Goal: Task Accomplishment & Management: Use online tool/utility

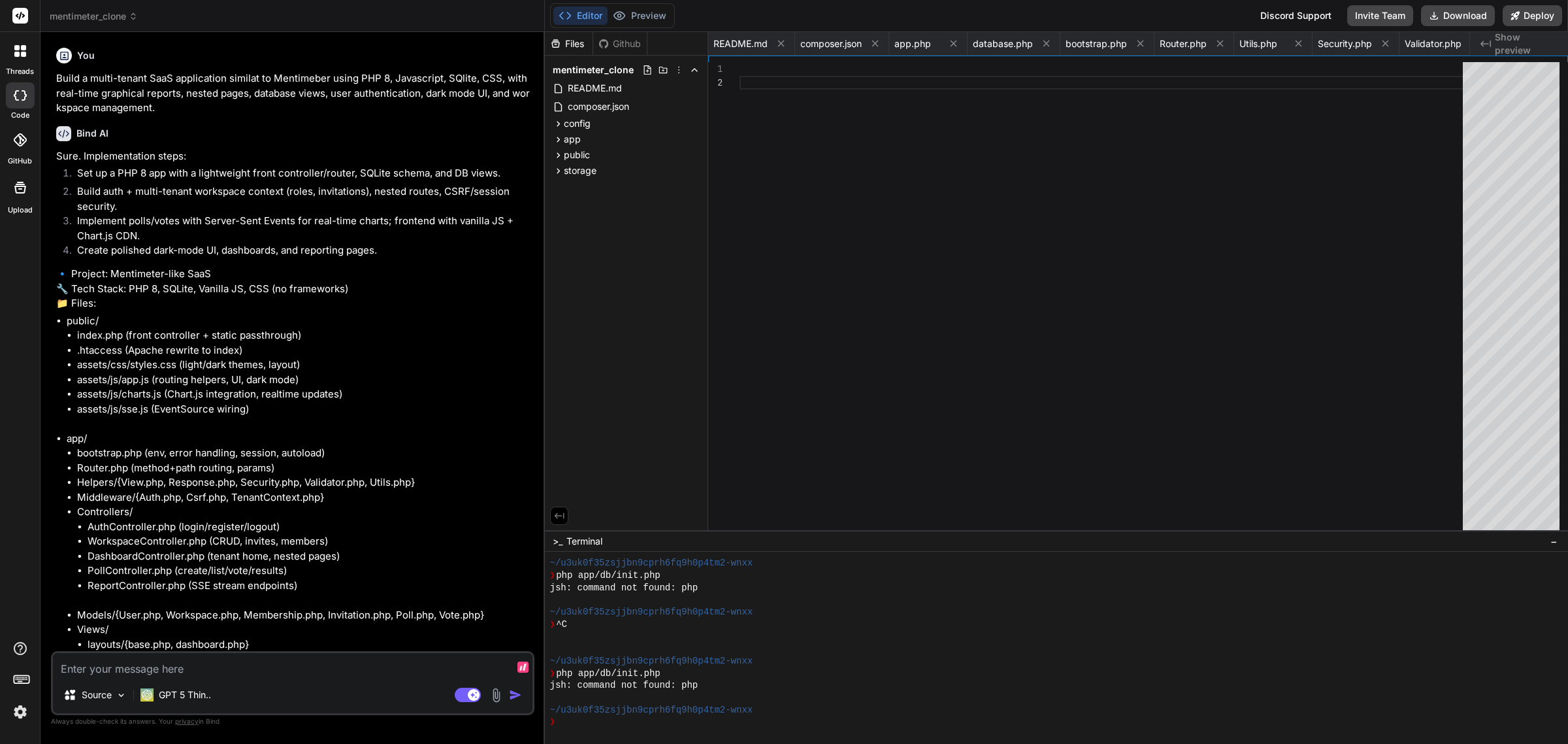
scroll to position [172, 0]
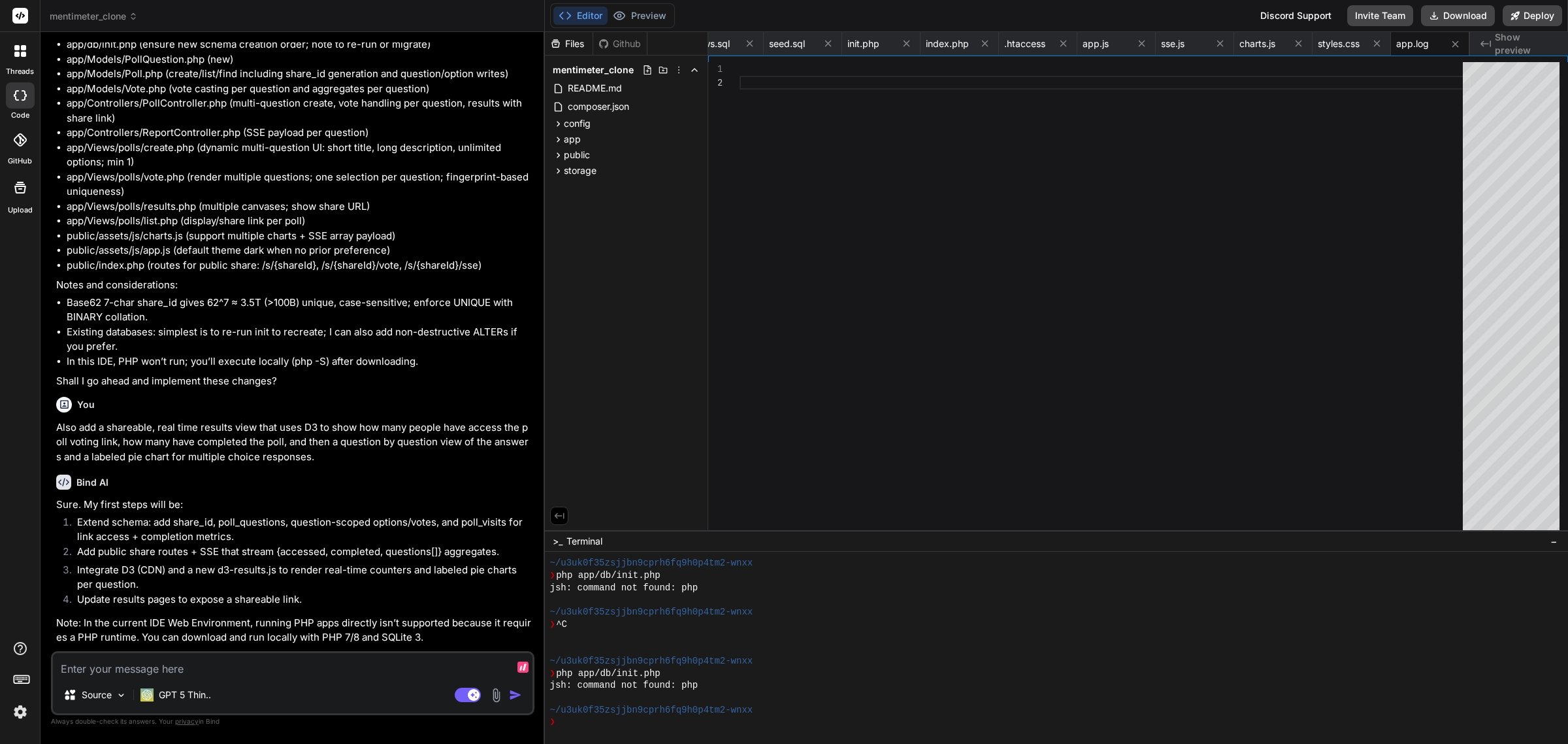
click at [22, 92] on icon at bounding box center [20, 95] width 13 height 11
type textarea "x"
click at [123, 15] on span "mentimeter_clone" at bounding box center [94, 16] width 88 height 13
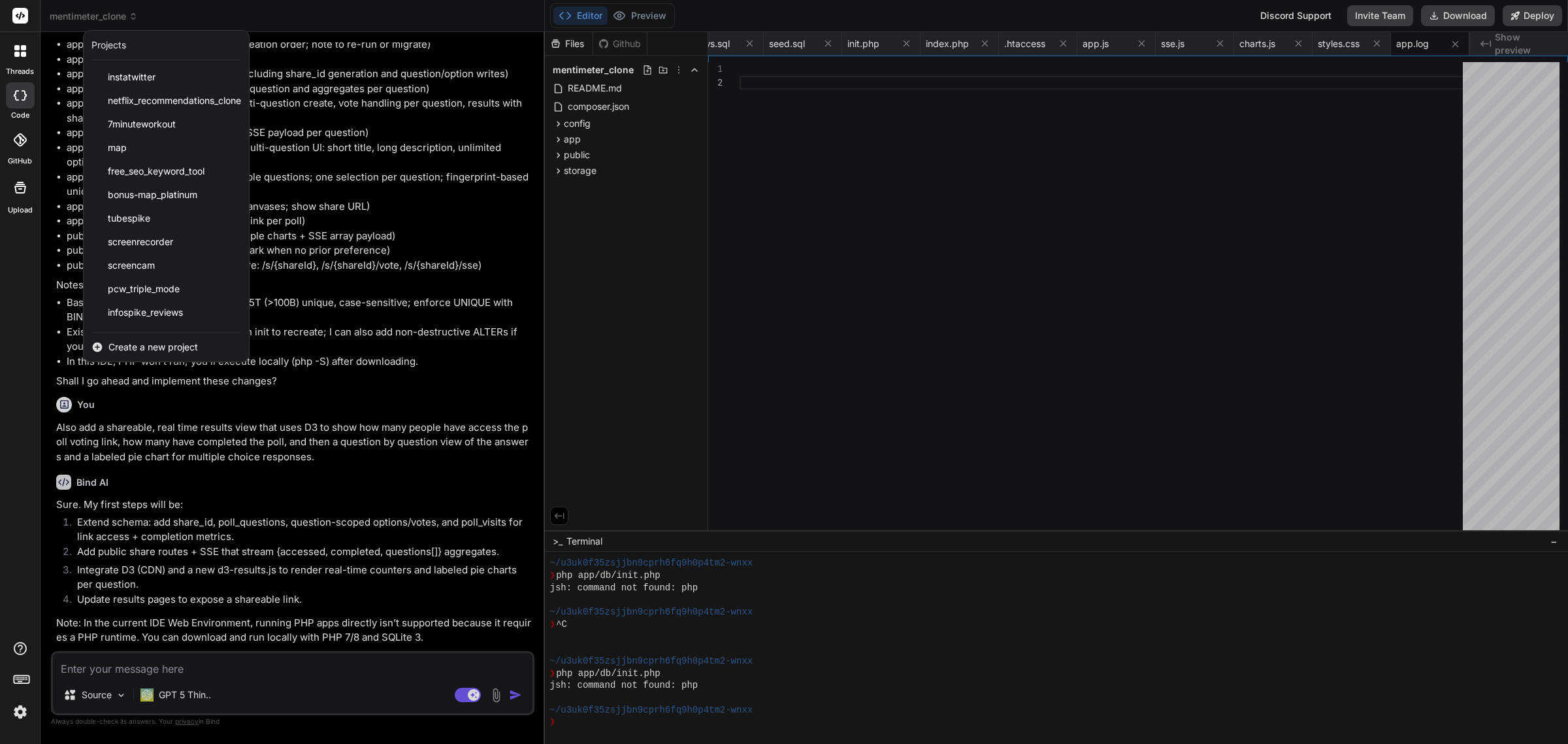
click at [178, 350] on span "Create a new project" at bounding box center [153, 347] width 89 height 13
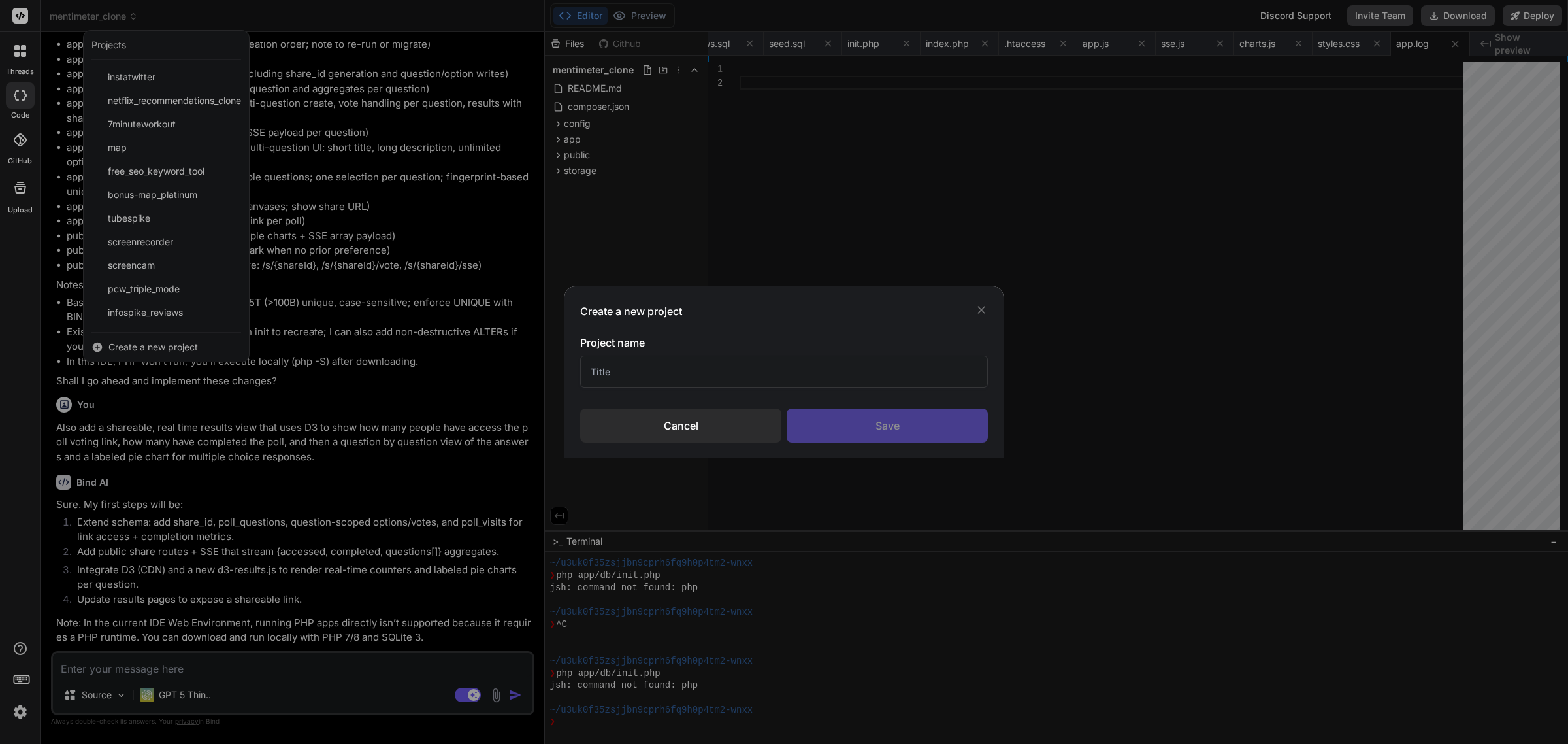
click at [772, 375] on input "text" at bounding box center [784, 372] width 408 height 32
type input "Clickwise 2"
click at [894, 425] on div "Save" at bounding box center [887, 425] width 201 height 34
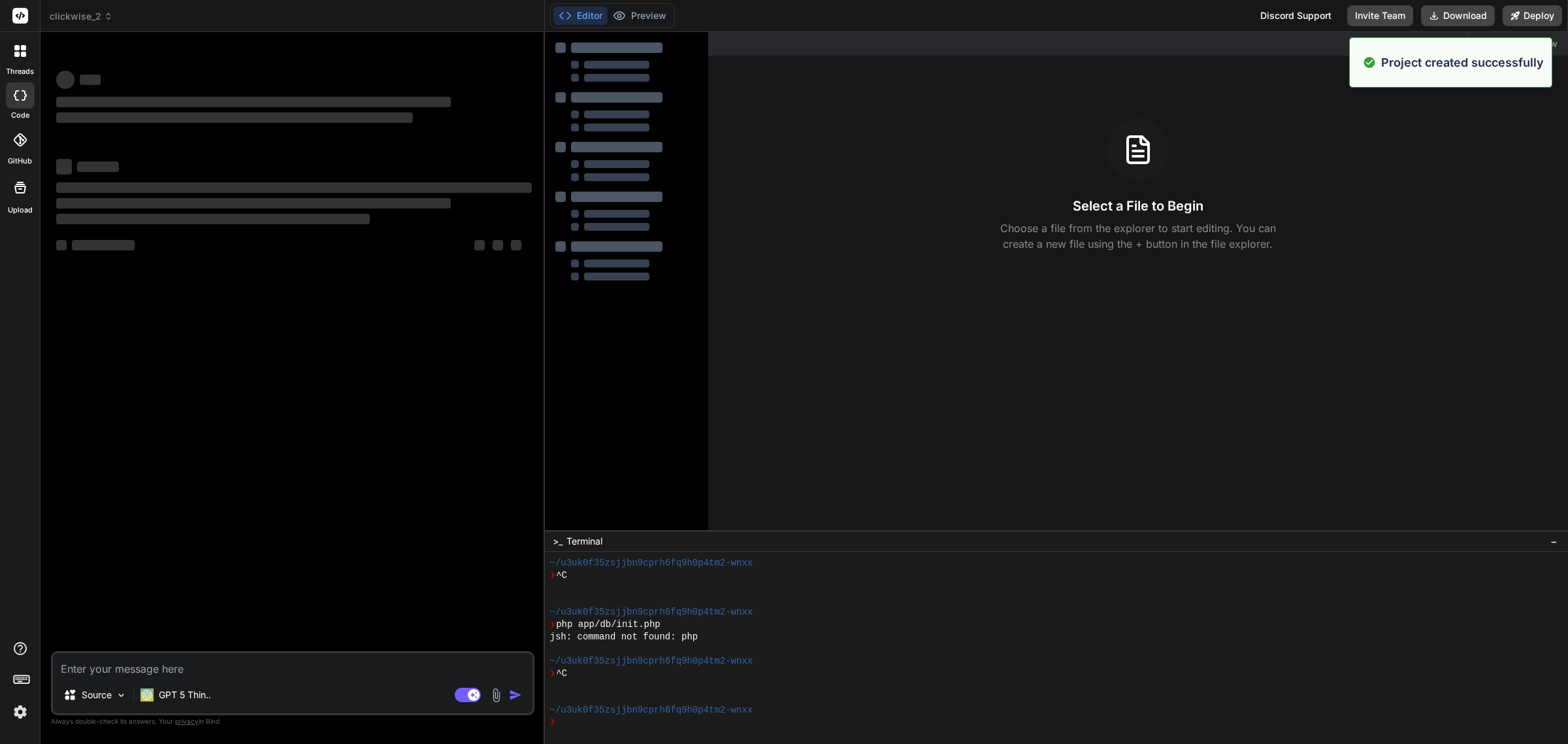
scroll to position [0, 0]
type textarea "x"
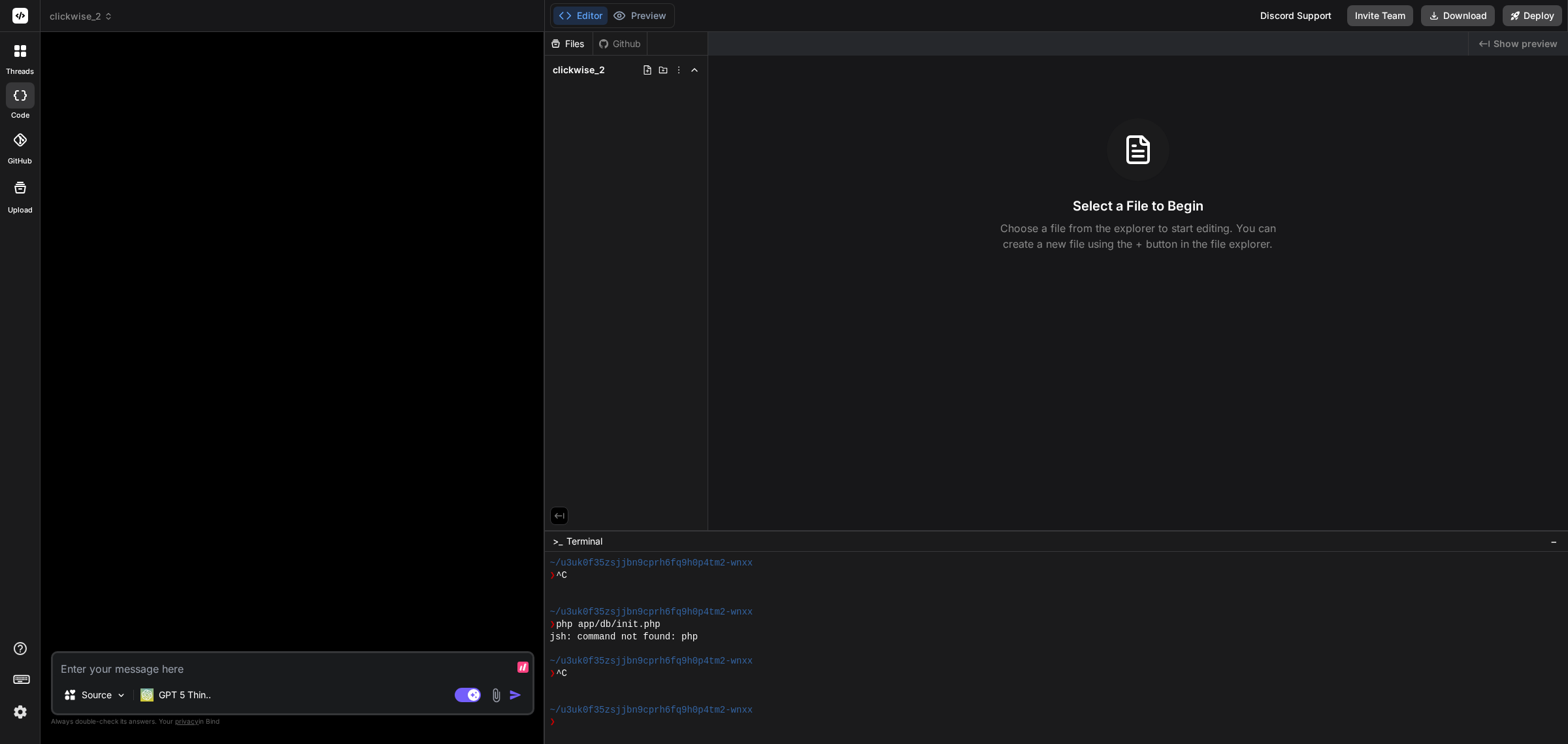
click at [221, 661] on textarea at bounding box center [293, 665] width 480 height 24
paste textarea "🎯 Loremip: DOLOR SITAME Con adi e sedd eiusm temporin utlaboreetd, magnaaliquae…"
type textarea "🎯 Loremip: DOLOR SITAME Con adi e sedd eiusm temporin utlaboreetd, magnaaliquae…"
type textarea "x"
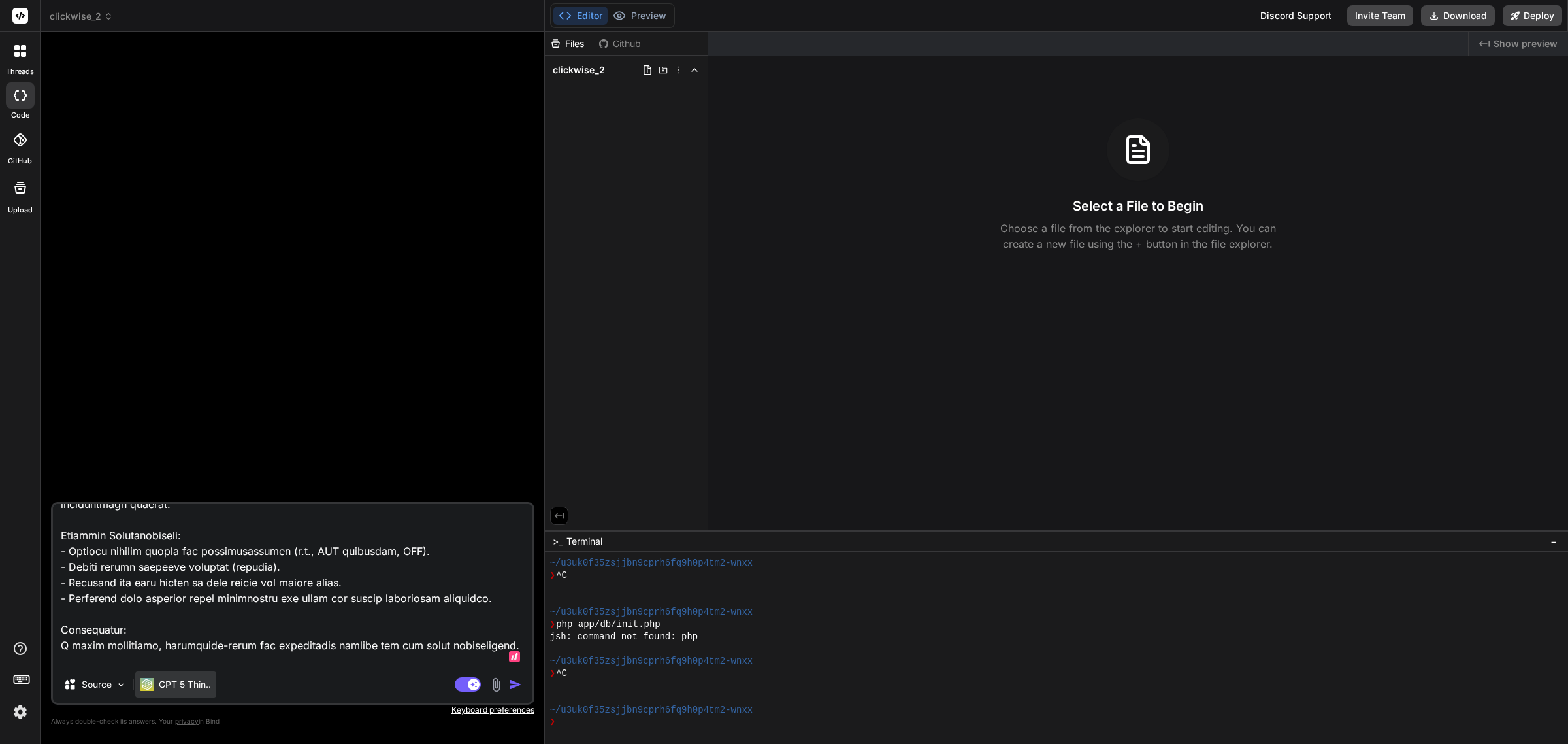
type textarea "🎯 Loremip: DOLOR SITAME Con adi e sedd eiusm temporin utlaboreetd, magnaaliquae…"
click at [200, 687] on p "GPT 5 Thin.." at bounding box center [185, 684] width 52 height 13
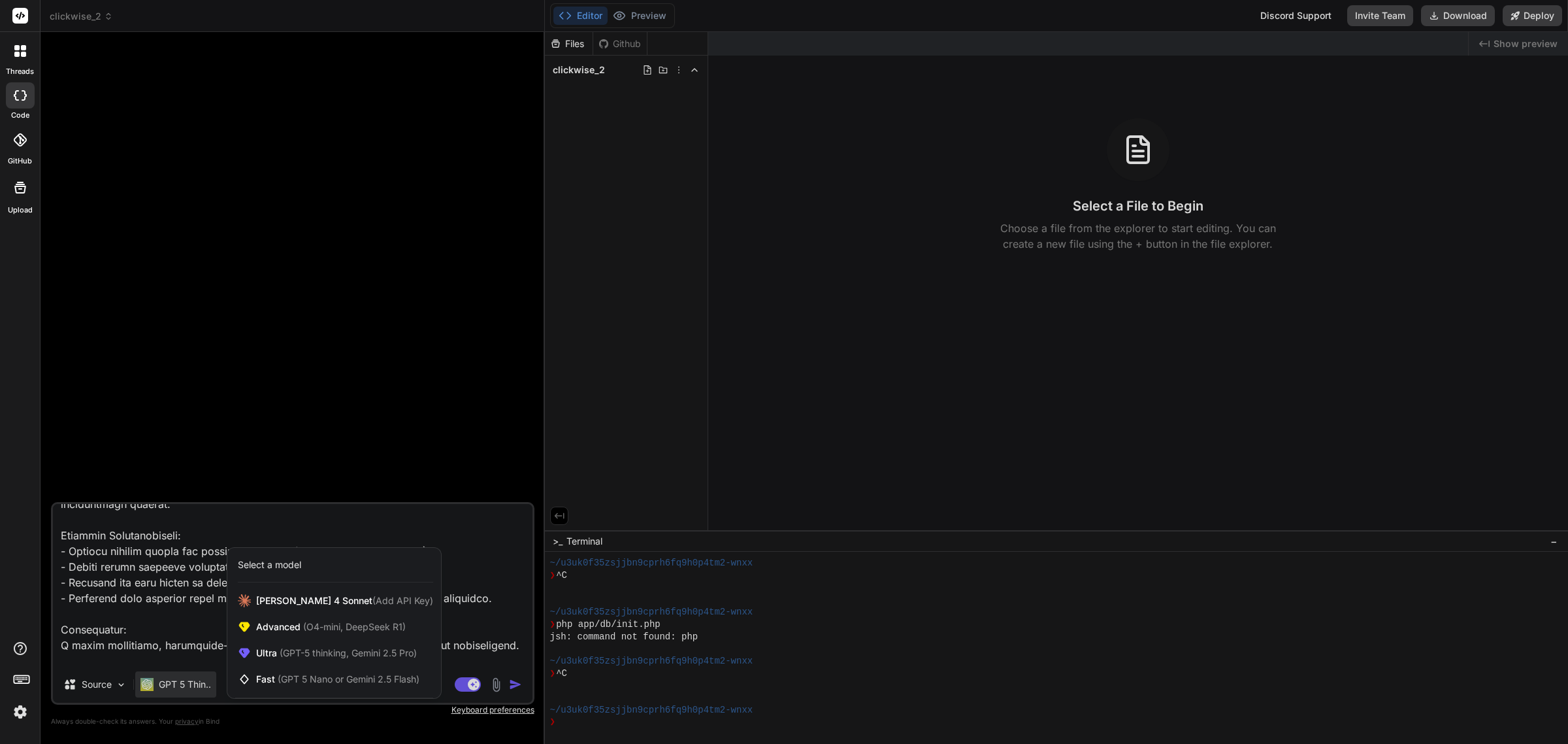
click at [269, 482] on div at bounding box center [784, 372] width 1568 height 744
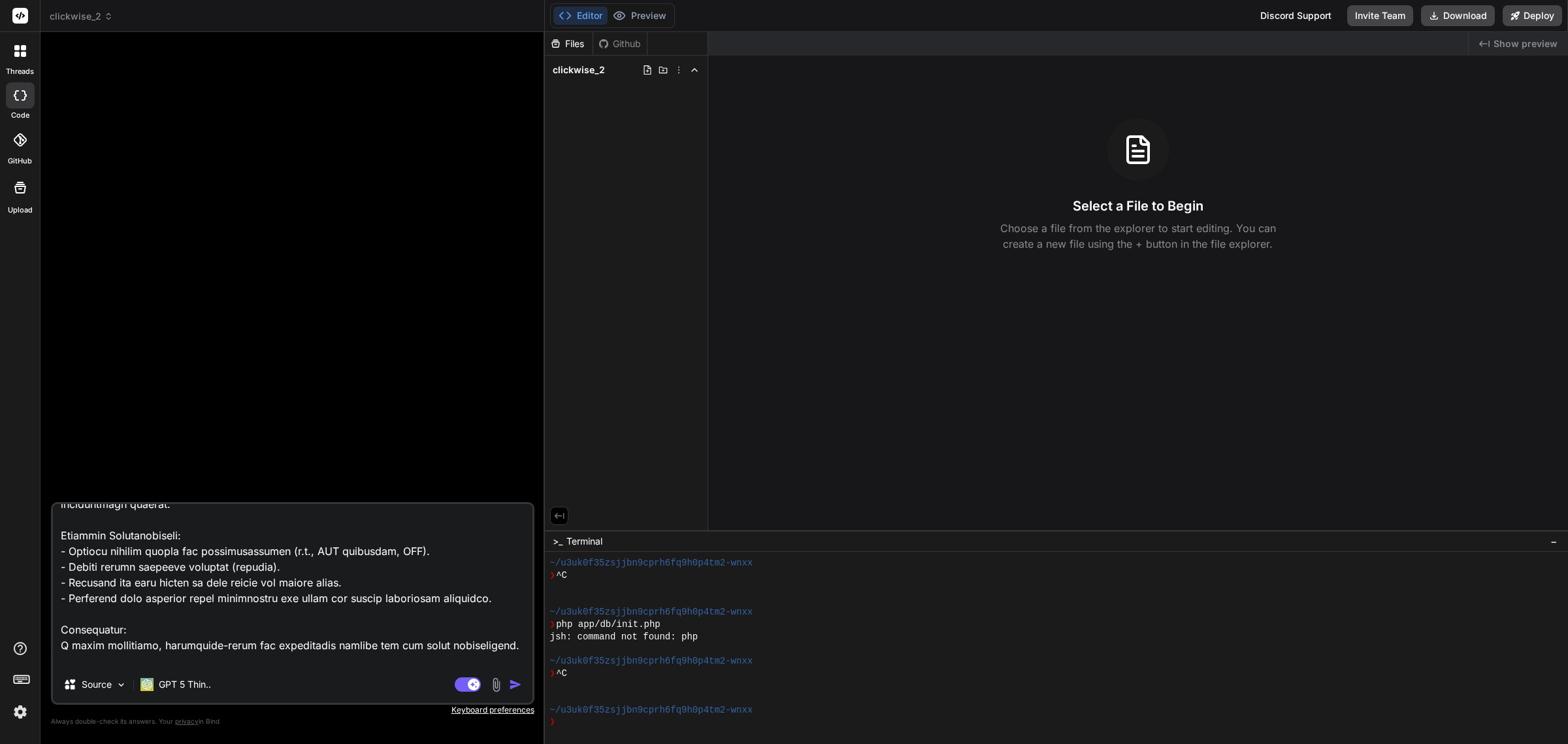
click at [191, 576] on textarea at bounding box center [293, 585] width 480 height 162
click at [178, 641] on textarea at bounding box center [293, 585] width 480 height 162
type textarea "x"
type textarea "🎯 Loremip: DOLOR SITAME Con adi e sedd eiusm temporin utlaboreetd, magnaaliquae…"
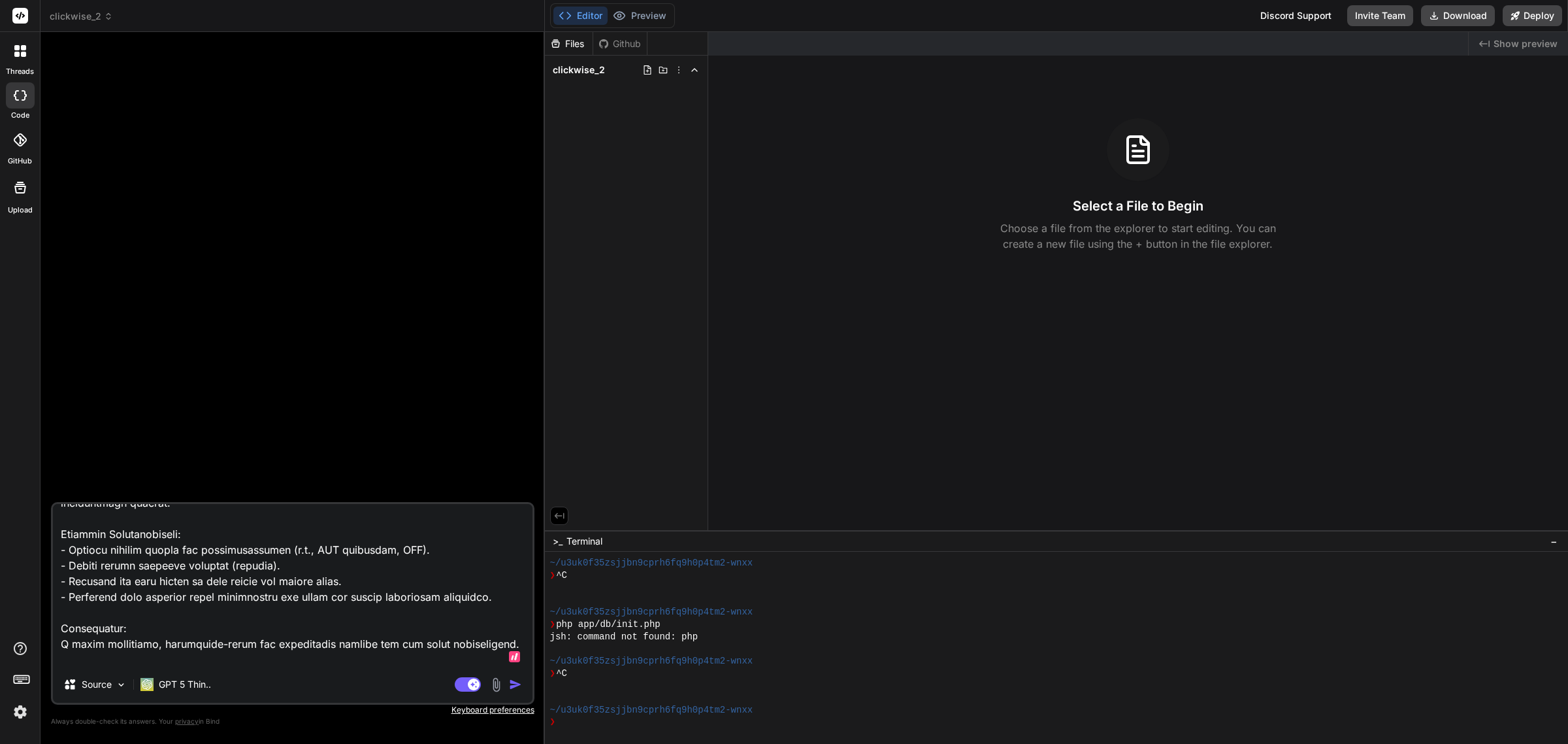
type textarea "x"
type textarea "🎯 Loremip: DOLOR SITAME Con adi e sedd eiusm temporin utlaboreetd, magnaaliquae…"
type textarea "x"
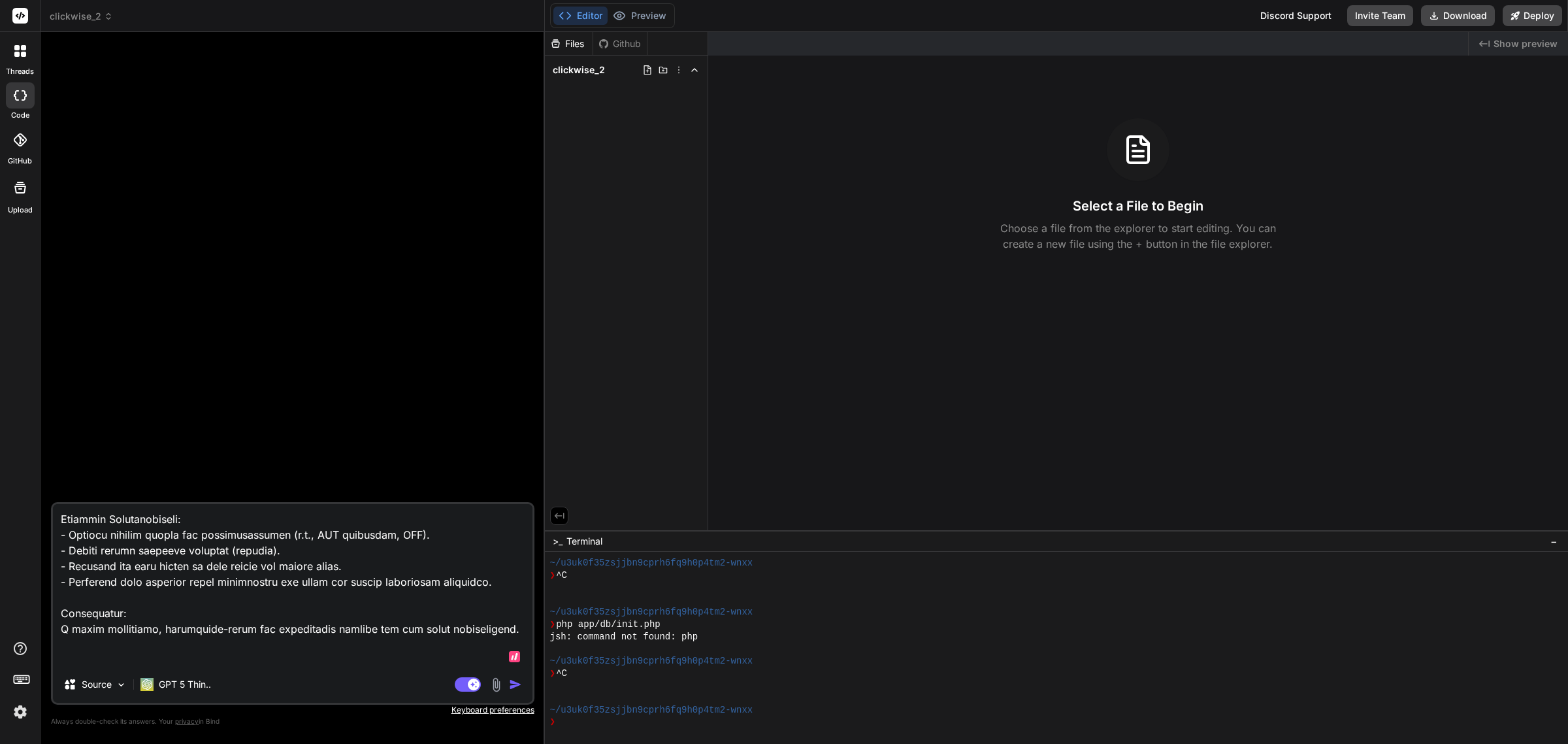
type textarea "🎯 Loremip: DOLOR SITAME Con adi e sedd eiusm temporin utlaboreetd, magnaaliquae…"
type textarea "x"
type textarea "🎯 Loremip: DOLOR SITAME Con adi e sedd eiusm temporin utlaboreetd, magnaaliquae…"
type textarea "x"
type textarea "🎯 Loremip: DOLOR SITAME Con adi e sedd eiusm temporin utlaboreetd, magnaaliquae…"
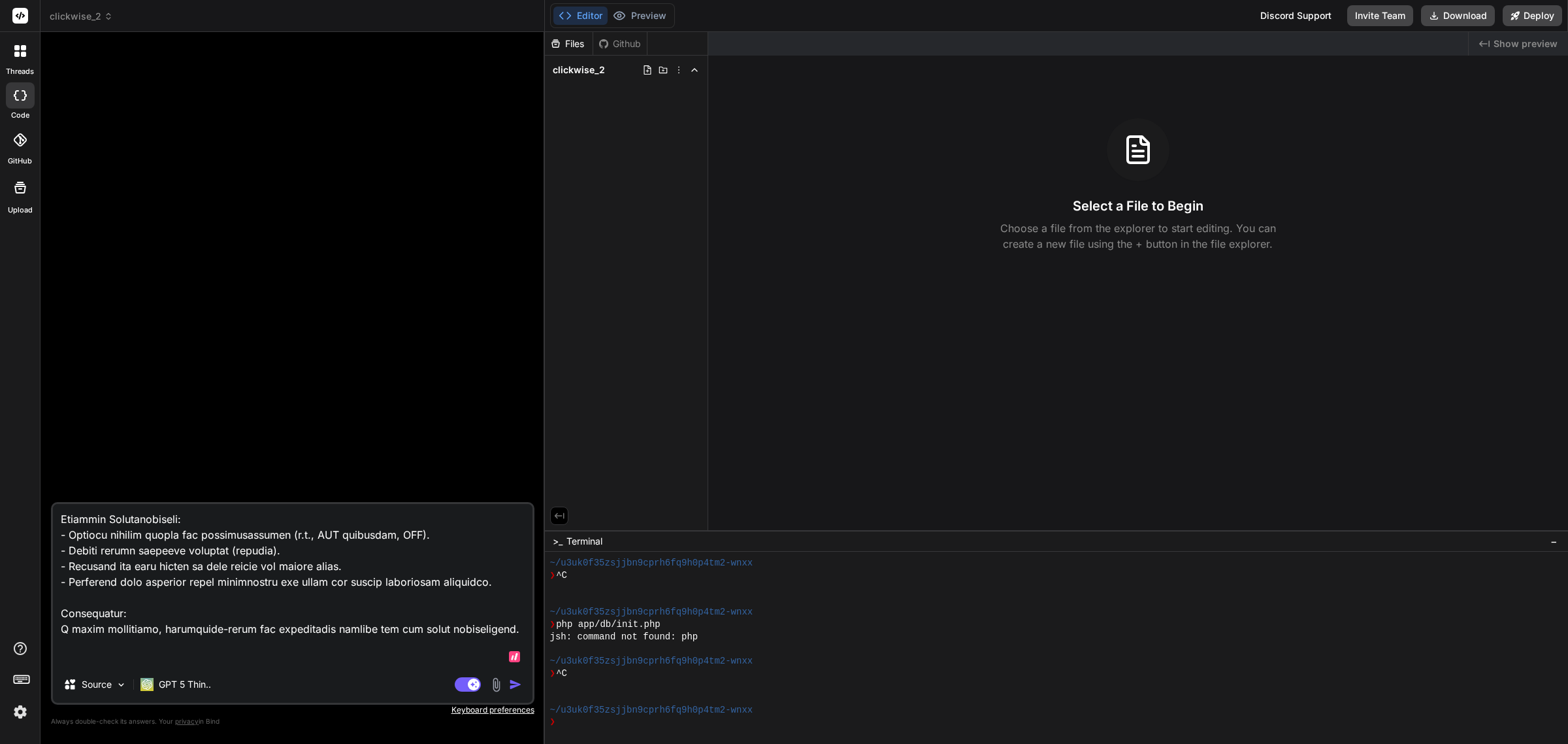
type textarea "x"
type textarea "🎯 Loremip: DOLOR SITAME Con adi e sedd eiusm temporin utlaboreetd, magnaaliquae…"
type textarea "x"
type textarea "🎯 Loremip: DOLOR SITAME Con adi e sedd eiusm temporin utlaboreetd, magnaaliquae…"
type textarea "x"
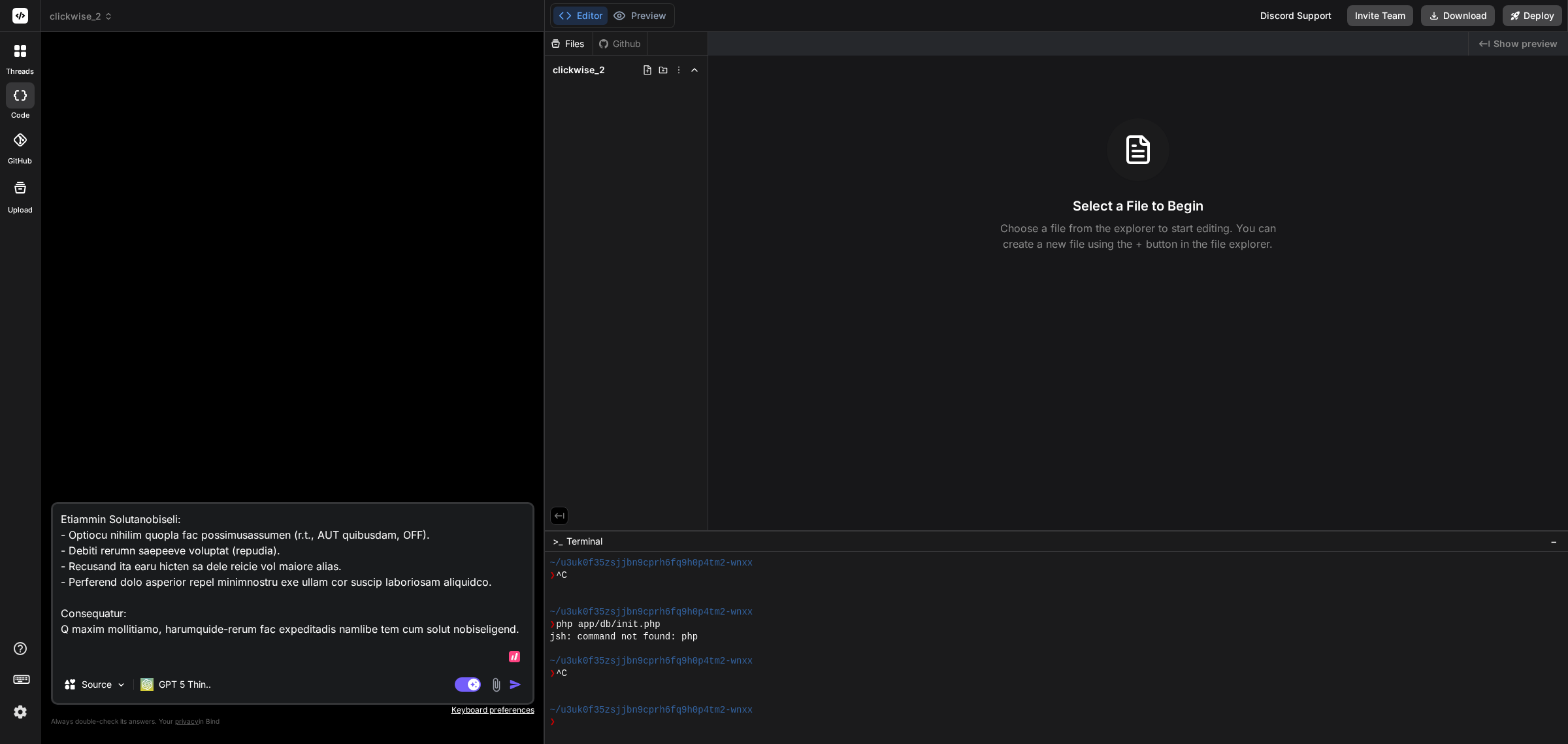
type textarea "🎯 Loremip: DOLOR SITAME Con adi e sedd eiusm temporin utlaboreetd, magnaaliquae…"
type textarea "x"
type textarea "🎯 Loremip: DOLOR SITAME Con adi e sedd eiusm temporin utlaboreetd, magnaaliquae…"
type textarea "x"
type textarea "🎯 Loremip: DOLOR SITAME Con adi e sedd eiusm temporin utlaboreetd, magnaaliquae…"
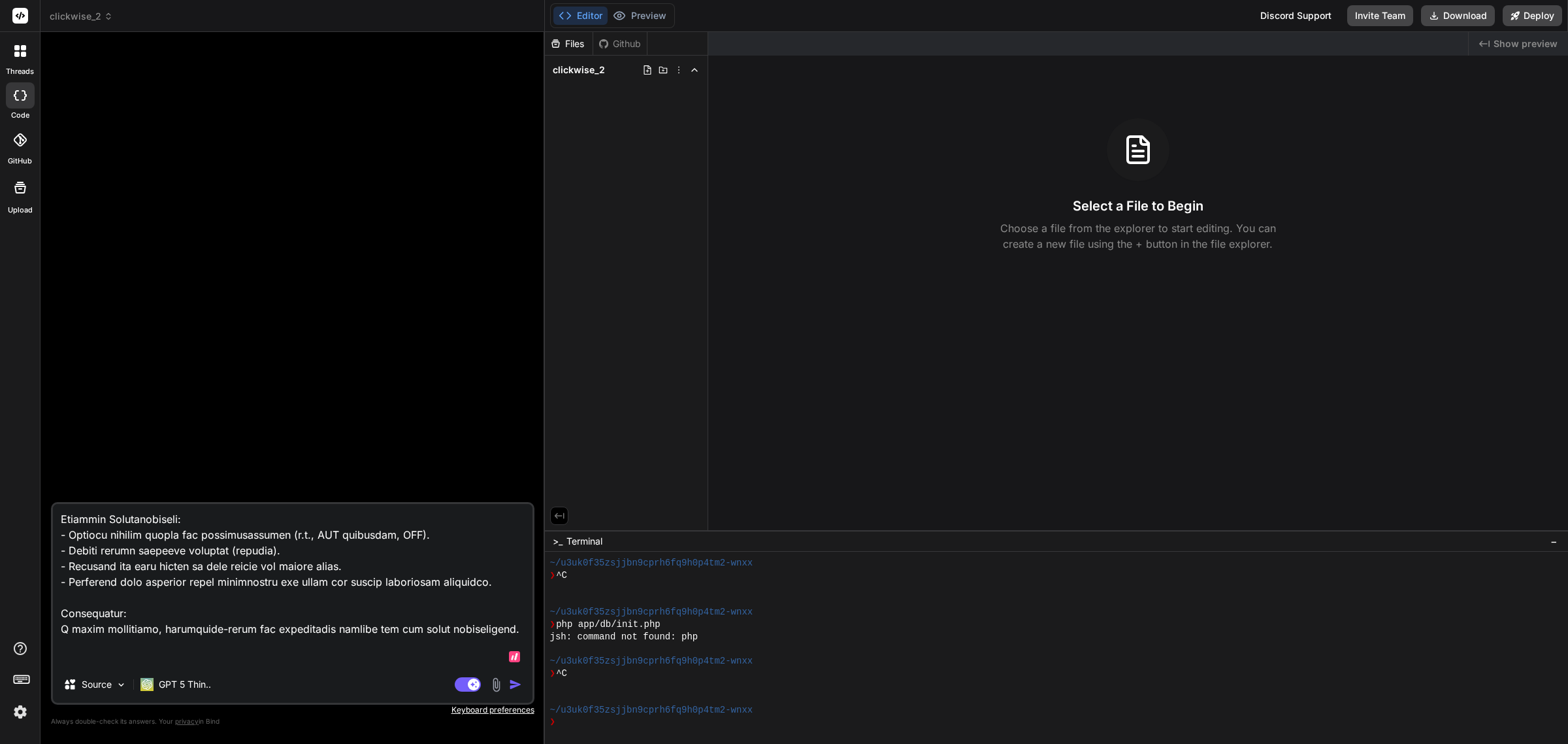
type textarea "x"
type textarea "🎯 Loremip: DOLOR SITAME Con adi e sedd eiusm temporin utlaboreetd, magnaaliquae…"
type textarea "x"
type textarea "🎯 Loremip: DOLOR SITAME Con adi e sedd eiusm temporin utlaboreetd, magnaaliquae…"
type textarea "x"
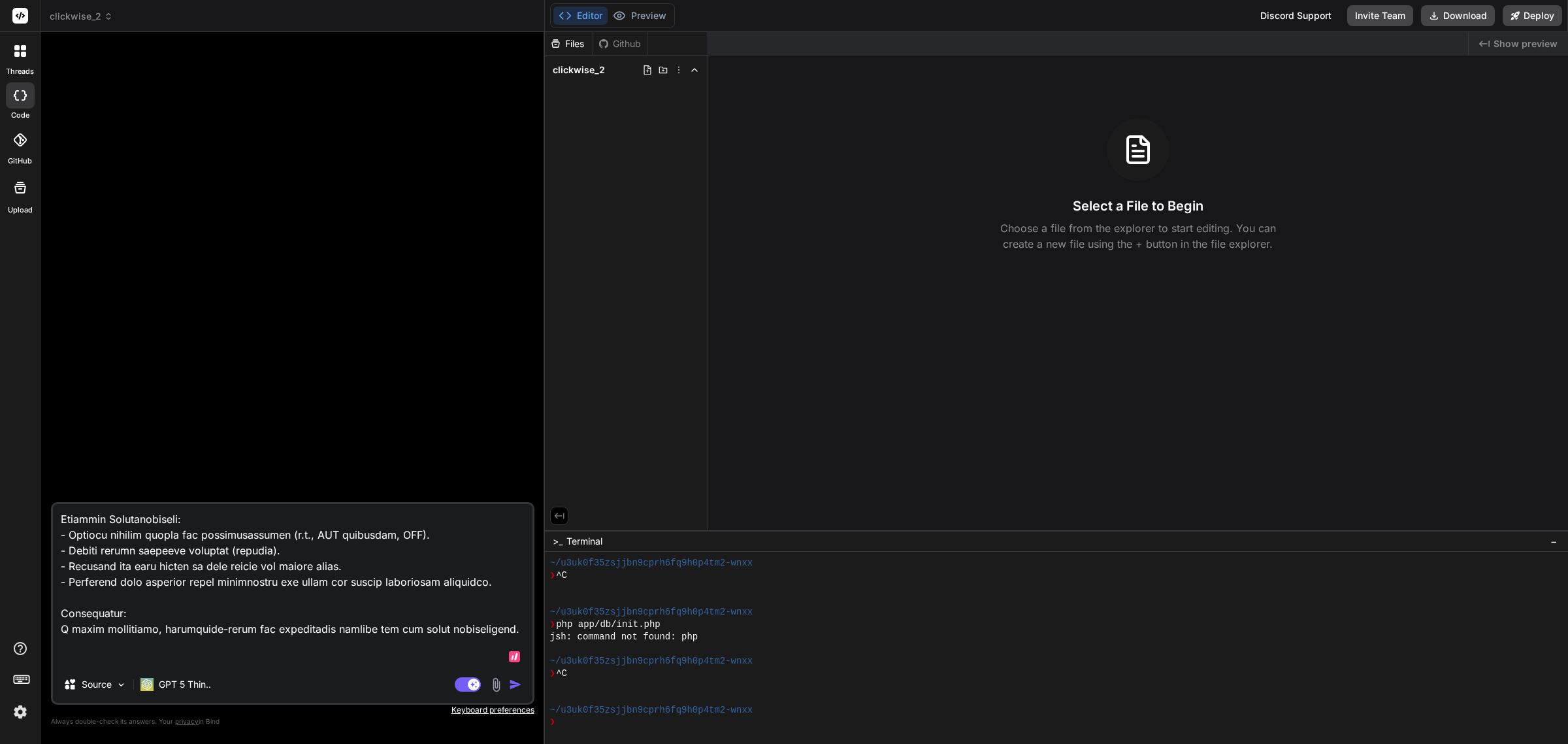
type textarea "🎯 Loremip: DOLOR SITAME Con adi e sedd eiusm temporin utlaboreetd, magnaaliquae…"
type textarea "x"
type textarea "🎯 Loremip: DOLOR SITAME Con adi e sedd eiusm temporin utlaboreetd, magnaaliquae…"
type textarea "x"
type textarea "🎯 Loremip: DOLOR SITAME Con adi e sedd eiusm temporin utlaboreetd, magnaaliquae…"
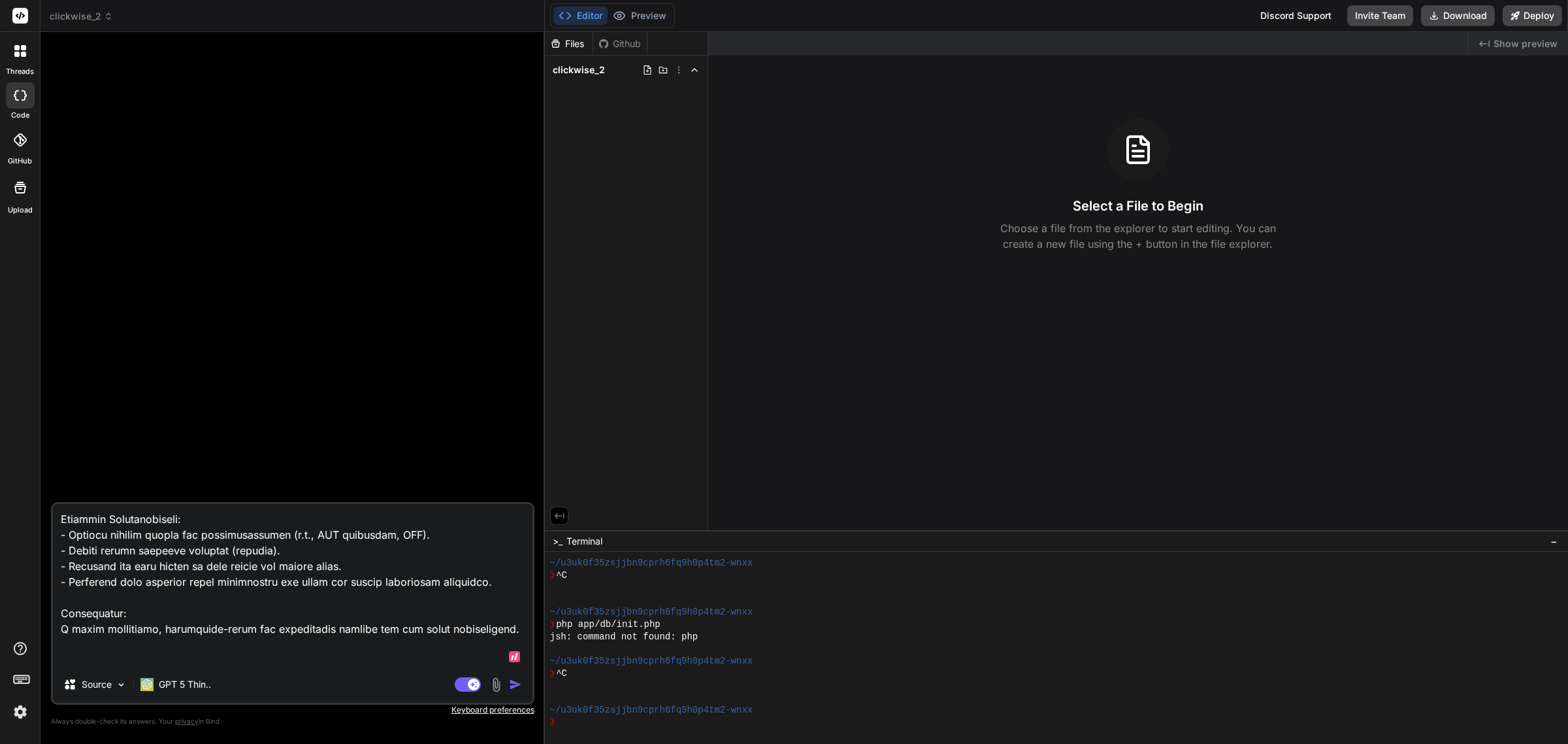
type textarea "x"
type textarea "🎯 Loremip: DOLOR SITAME Con adi e sedd eiusm temporin utlaboreetd, magnaaliquae…"
type textarea "x"
type textarea "🎯 Loremip: DOLOR SITAME Con adi e sedd eiusm temporin utlaboreetd, magnaaliquae…"
type textarea "x"
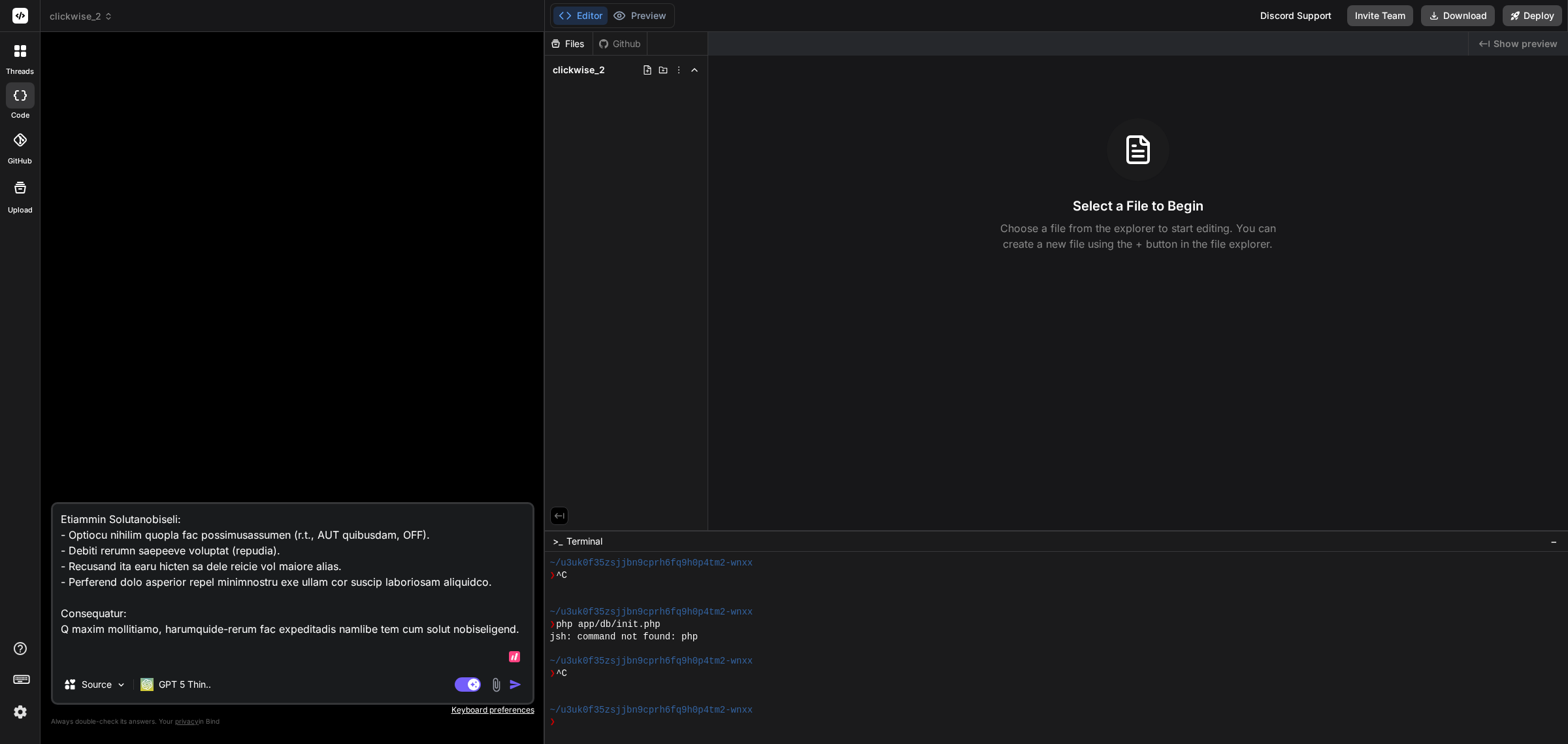
type textarea "🎯 Loremip: DOLOR SITAME Con adi e sedd eiusm temporin utlaboreetd, magnaaliquae…"
type textarea "x"
type textarea "🎯 Loremip: DOLOR SITAME Con adi e sedd eiusm temporin utlaboreetd, magnaaliquae…"
type textarea "x"
type textarea "🎯 Loremip: DOLOR SITAME Con adi e sedd eiusm temporin utlaboreetd, magnaaliquae…"
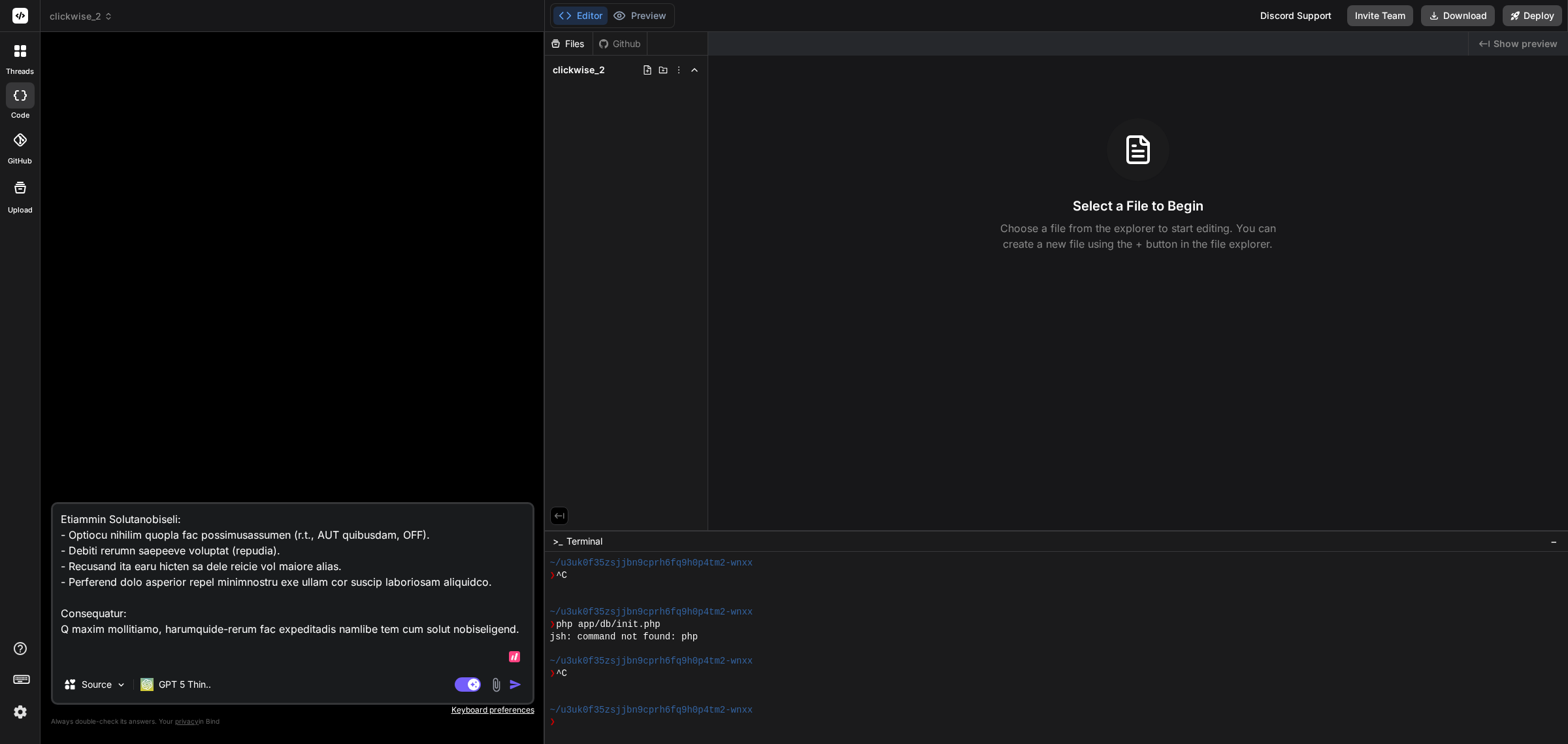
type textarea "x"
type textarea "🎯 Loremip: DOLOR SITAME Con adi e sedd eiusm temporin utlaboreetd, magnaaliquae…"
type textarea "x"
type textarea "🎯 Loremip: DOLOR SITAME Con adi e sedd eiusm temporin utlaboreetd, magnaaliquae…"
type textarea "x"
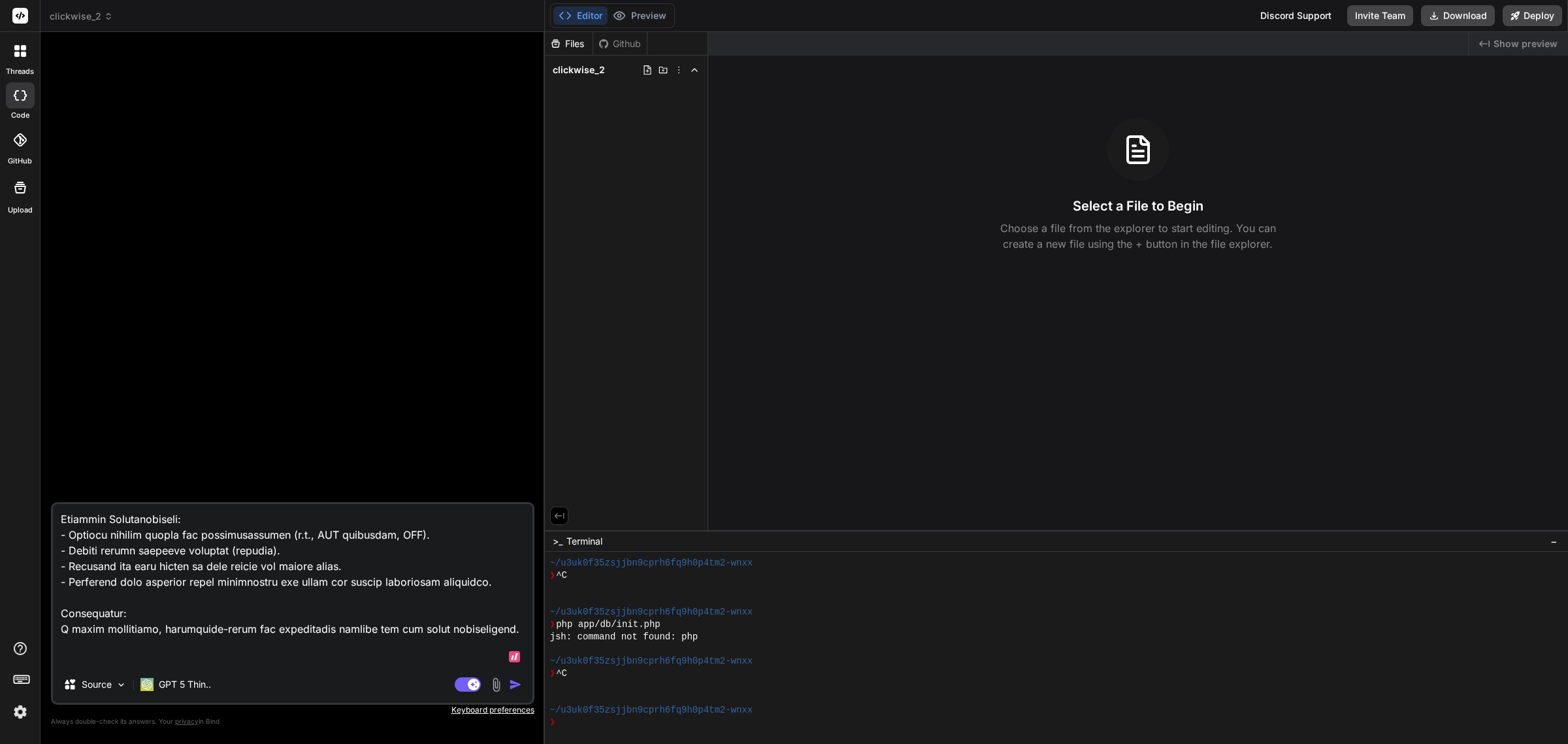
type textarea "🎯 Loremip: DOLOR SITAME Con adi e sedd eiusm temporin utlaboreetd, magnaaliquae…"
type textarea "x"
type textarea "🎯 Loremip: DOLOR SITAME Con adi e sedd eiusm temporin utlaboreetd, magnaaliquae…"
type textarea "x"
type textarea "🎯 Loremip: DOLOR SITAME Con adi e sedd eiusm temporin utlaboreetd, magnaaliquae…"
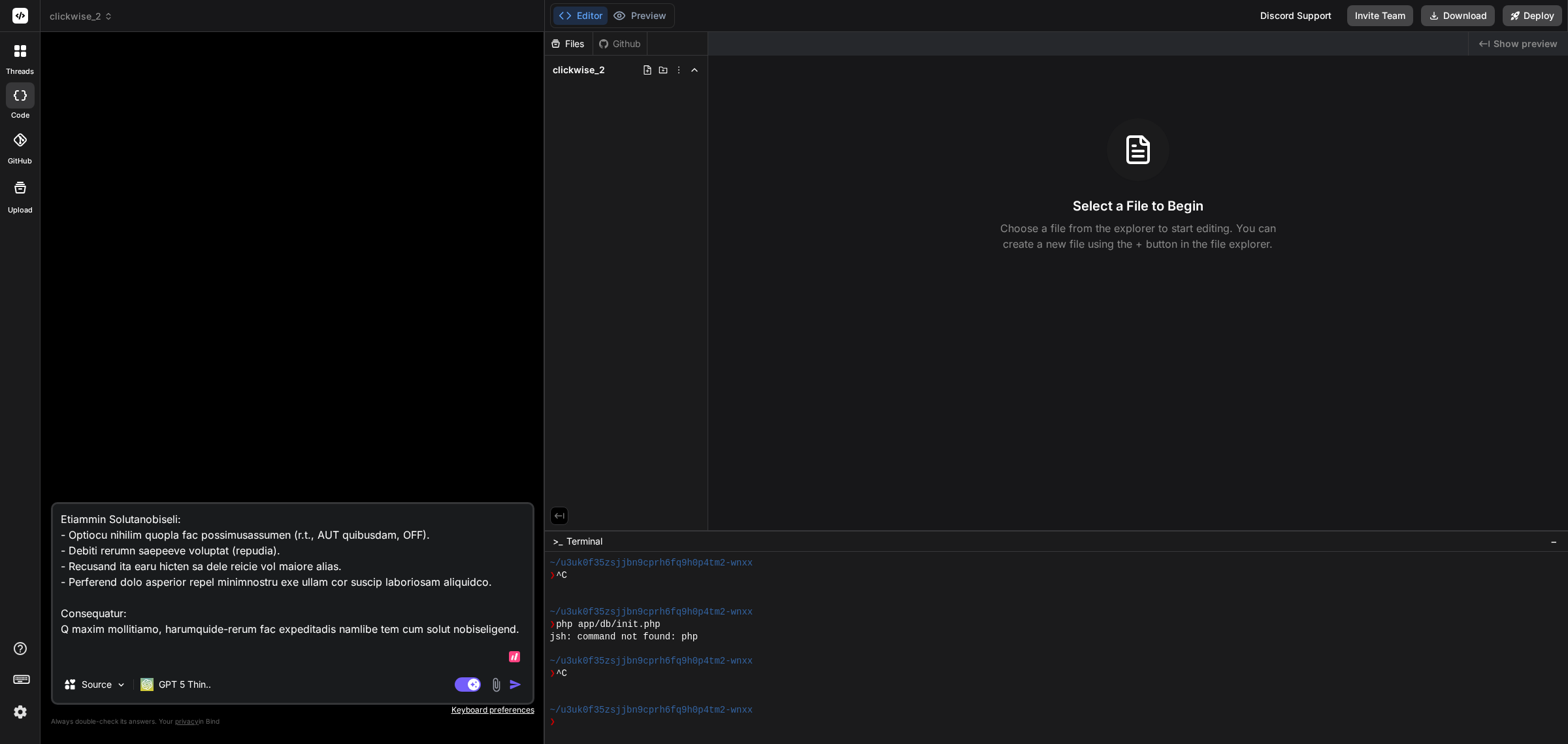
type textarea "x"
type textarea "🎯 Loremip: DOLOR SITAME Con adi e sedd eiusm temporin utlaboreetd, magnaaliquae…"
type textarea "x"
type textarea "🎯 Loremip: DOLOR SITAME Con adi e sedd eiusm temporin utlaboreetd, magnaaliquae…"
type textarea "x"
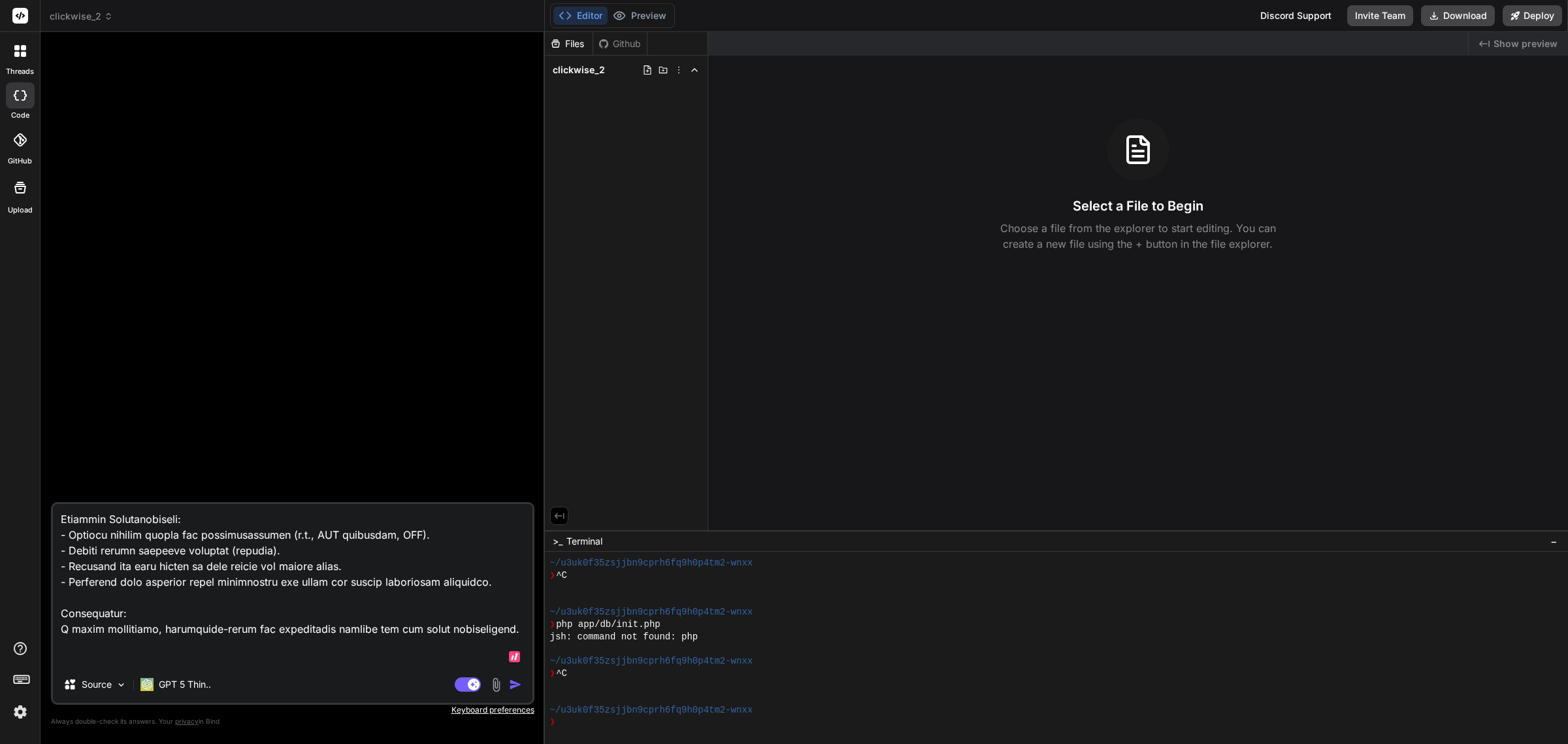
type textarea "🎯 Loremip: DOLOR SITAME Con adi e sedd eiusm temporin utlaboreetd, magnaaliquae…"
type textarea "x"
type textarea "🎯 Loremip: DOLOR SITAME Con adi e sedd eiusm temporin utlaboreetd, magnaaliquae…"
type textarea "x"
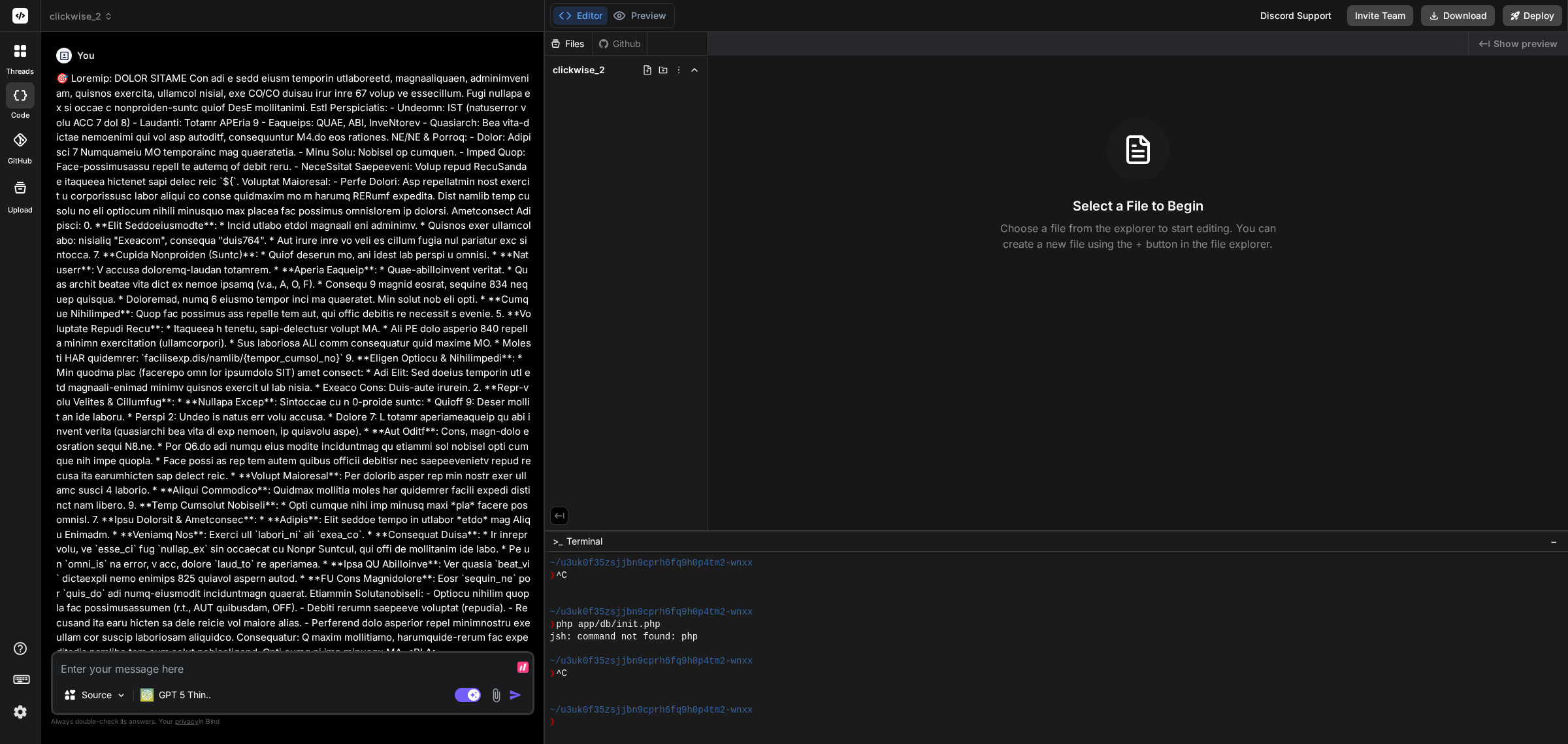
scroll to position [99, 0]
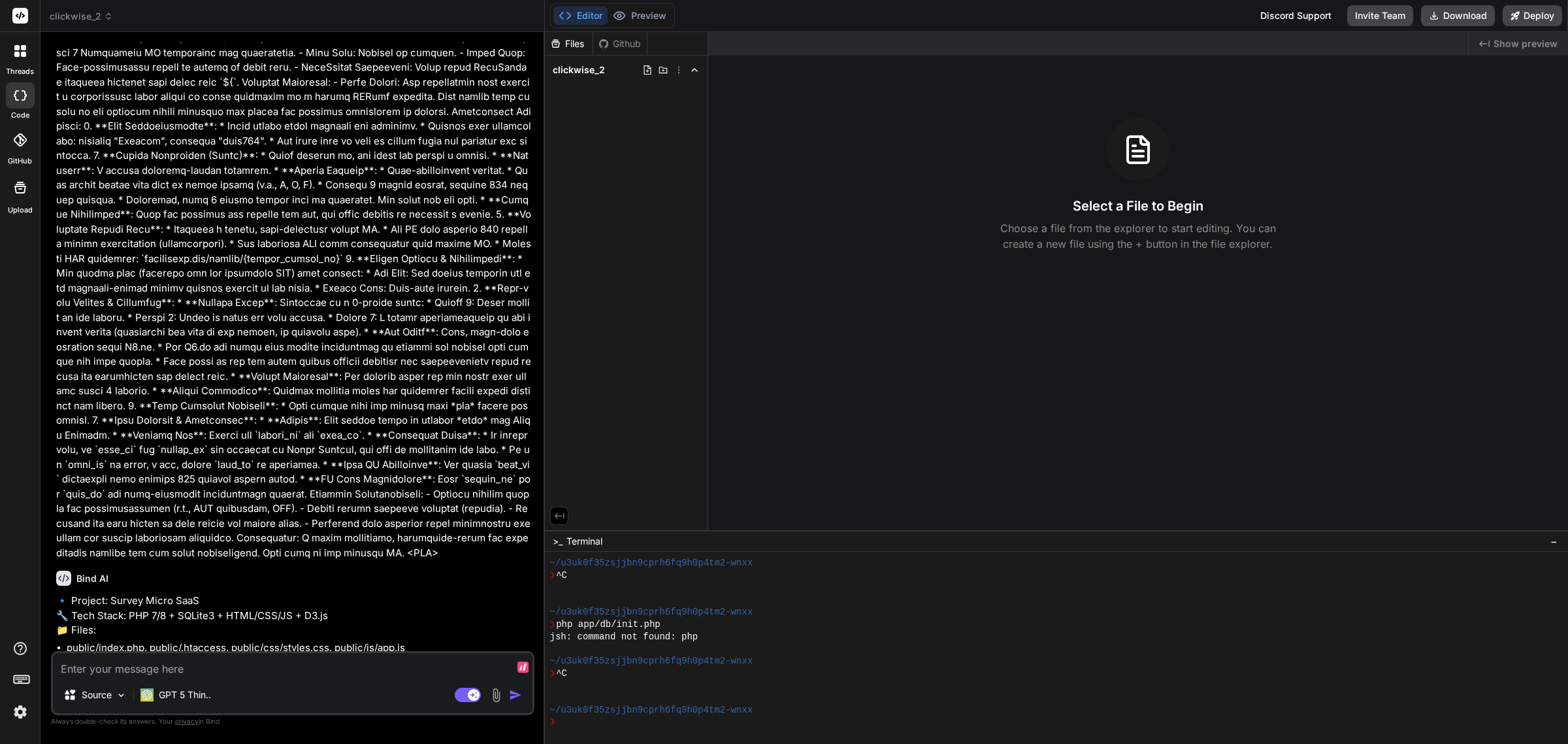
type textarea "x"
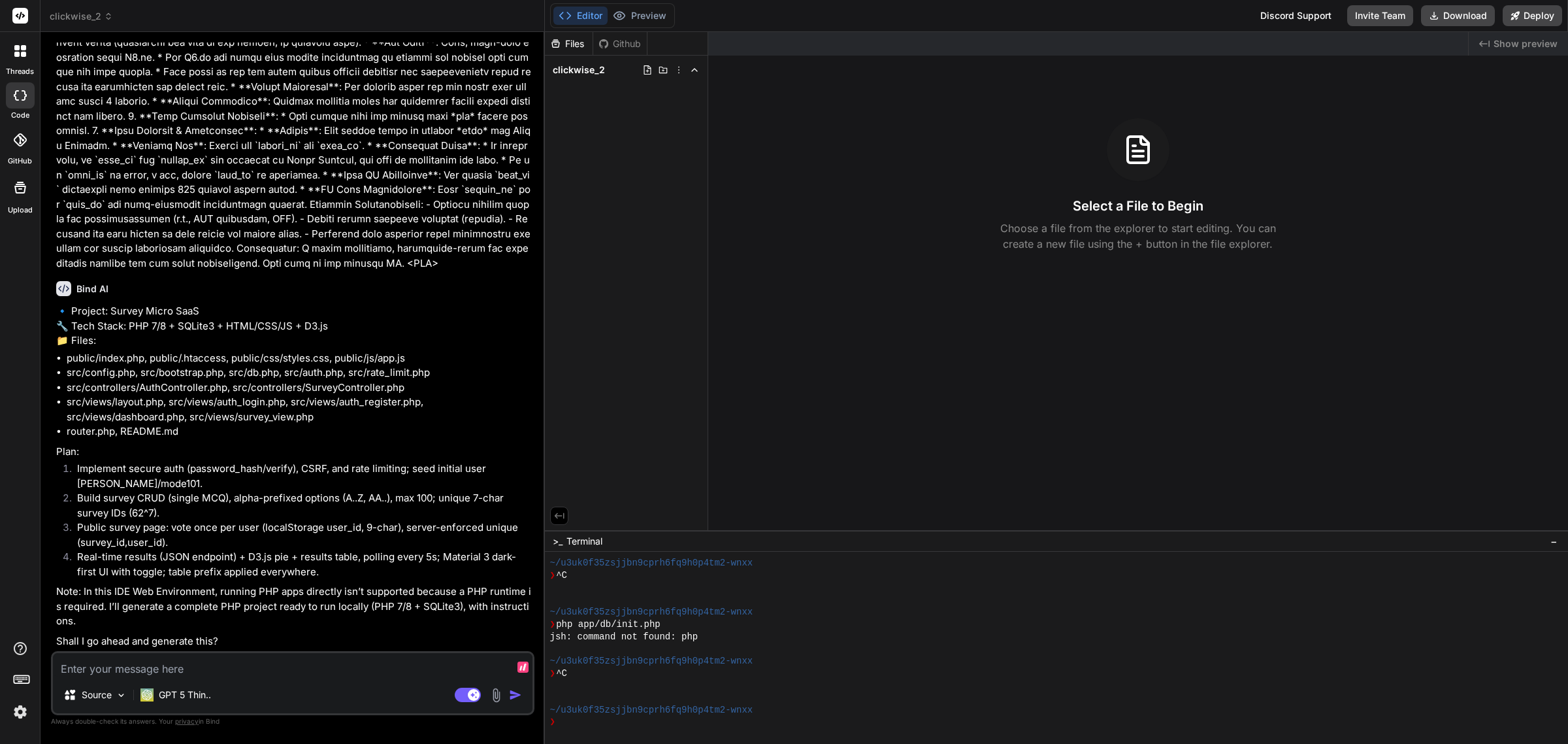
click at [165, 672] on textarea at bounding box center [293, 665] width 480 height 24
type textarea "L"
type textarea "x"
type textarea "Li"
type textarea "x"
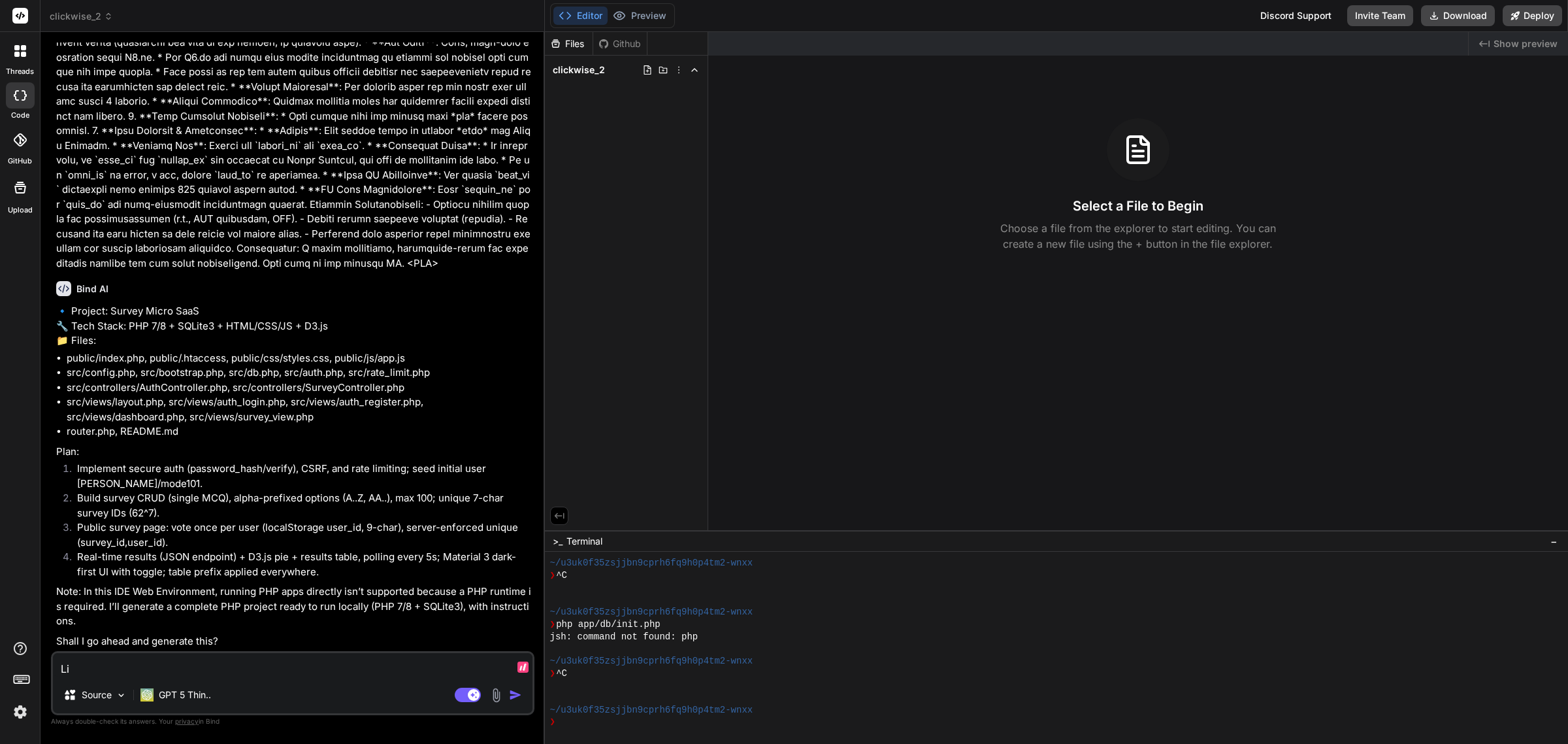
type textarea "Lis"
type textarea "x"
type textarea "List"
type textarea "x"
type textarea "List"
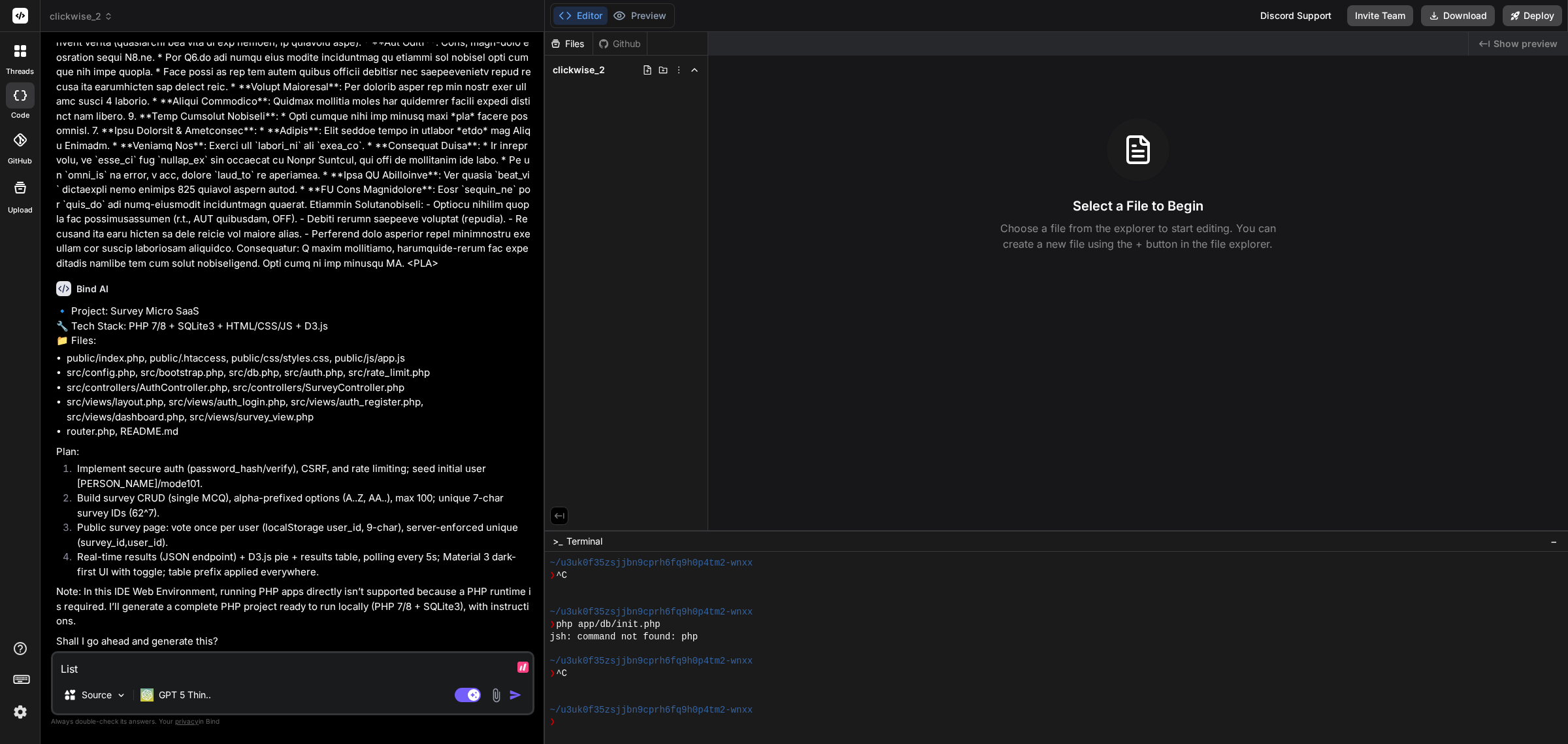
type textarea "x"
type textarea "List a"
type textarea "x"
type textarea "List al"
type textarea "x"
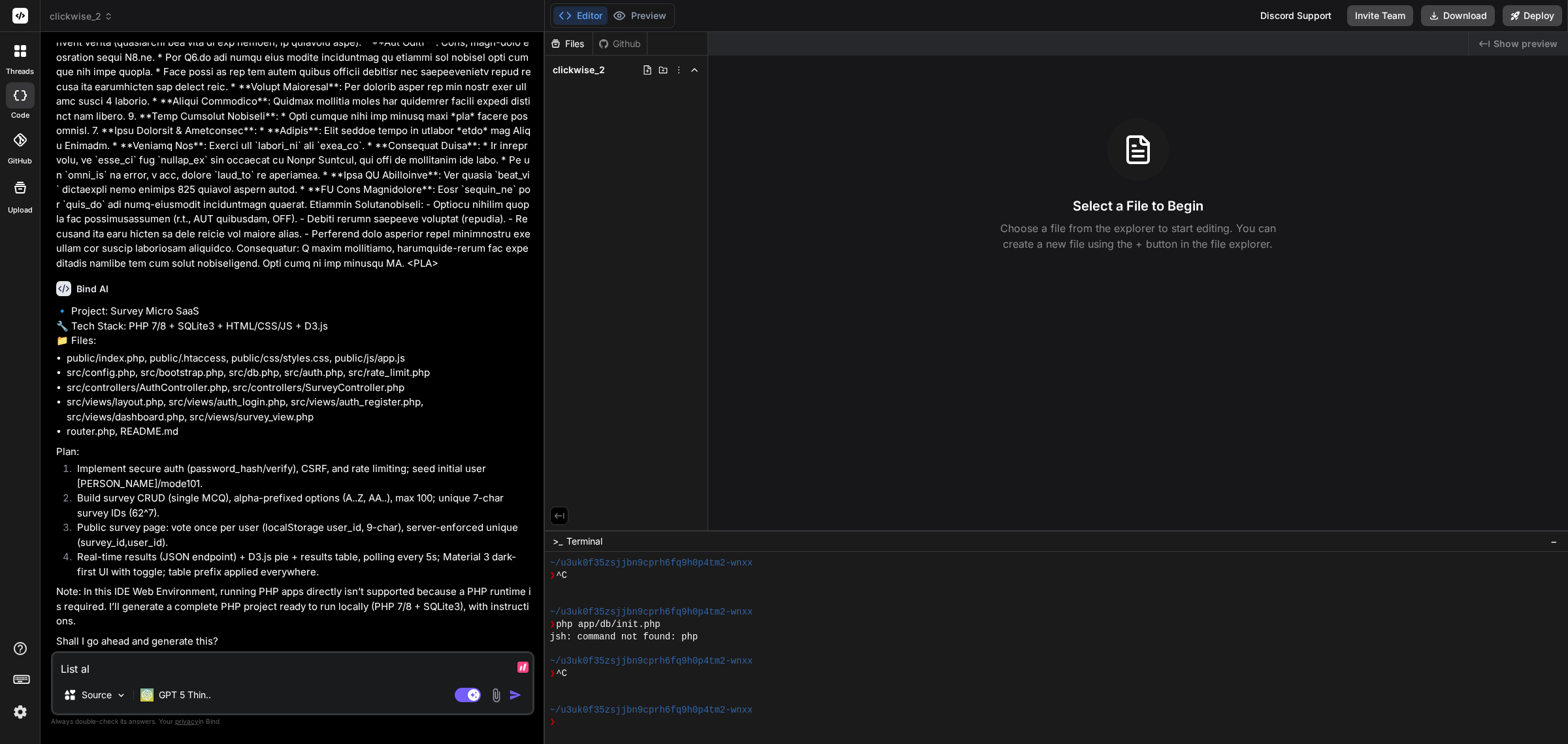
type textarea "List all"
type textarea "x"
type textarea "List all"
type textarea "x"
type textarea "List all f"
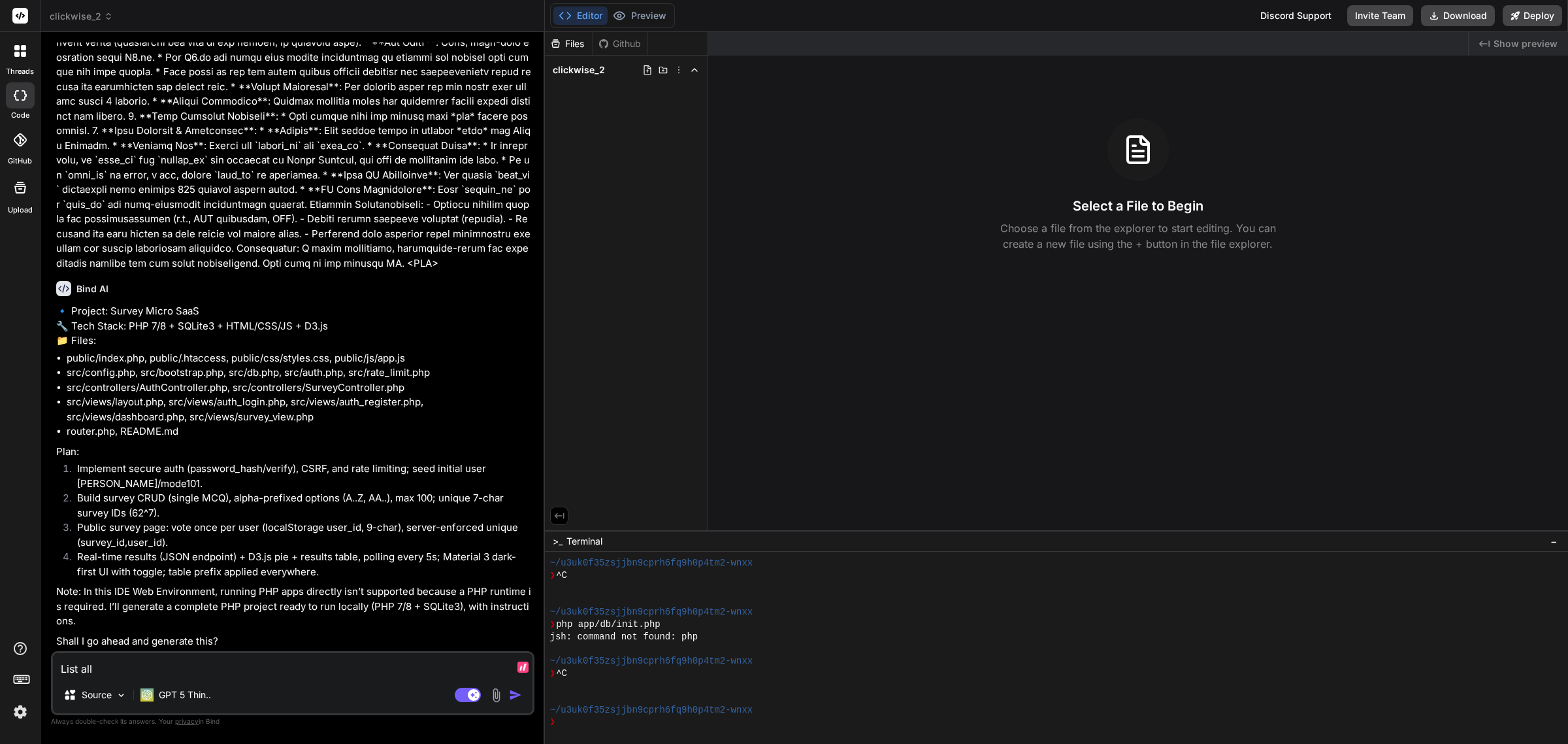
type textarea "x"
type textarea "List all fi"
type textarea "x"
type textarea "List all fil"
type textarea "x"
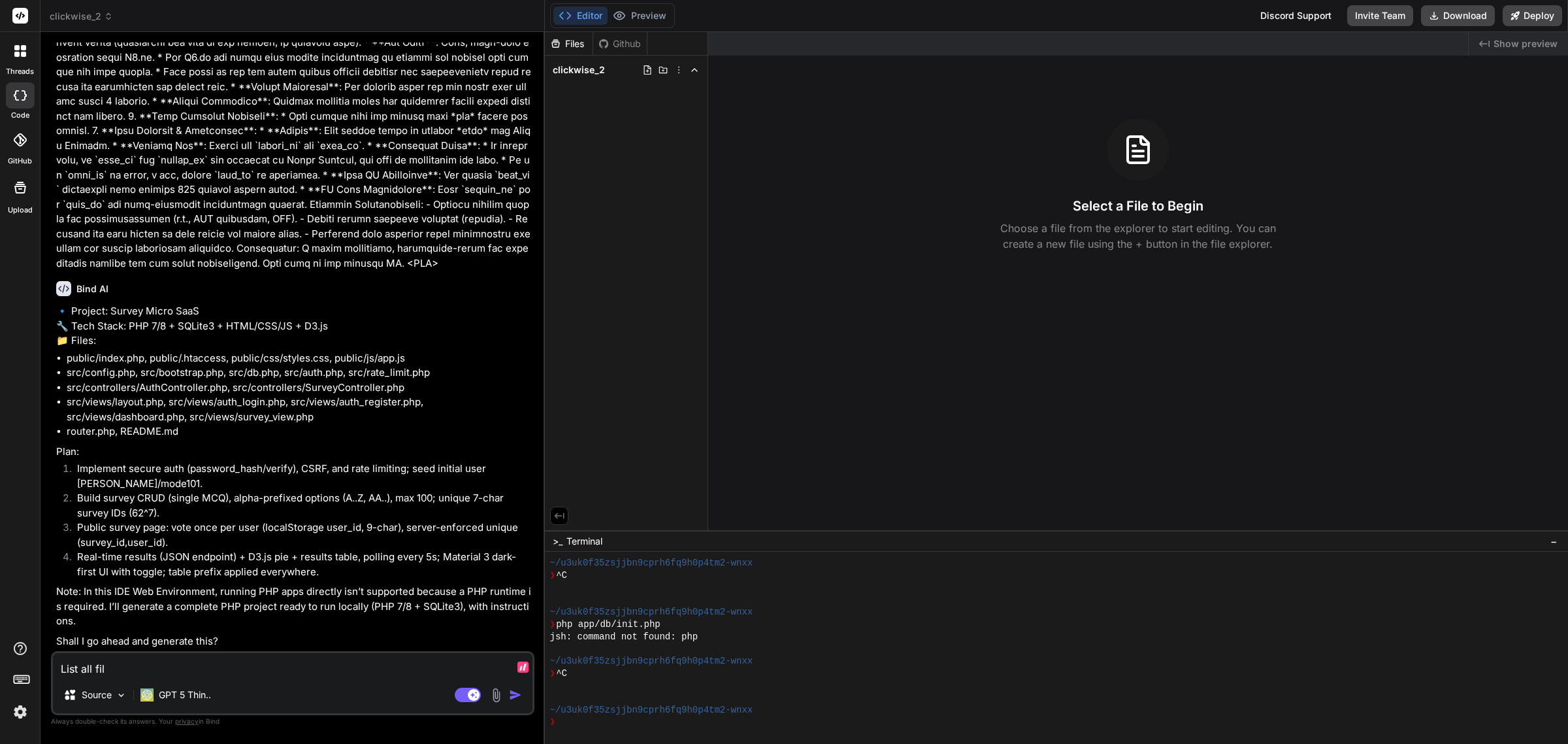
type textarea "List all file"
type textarea "x"
type textarea "List all files"
type textarea "x"
type textarea "List all files,"
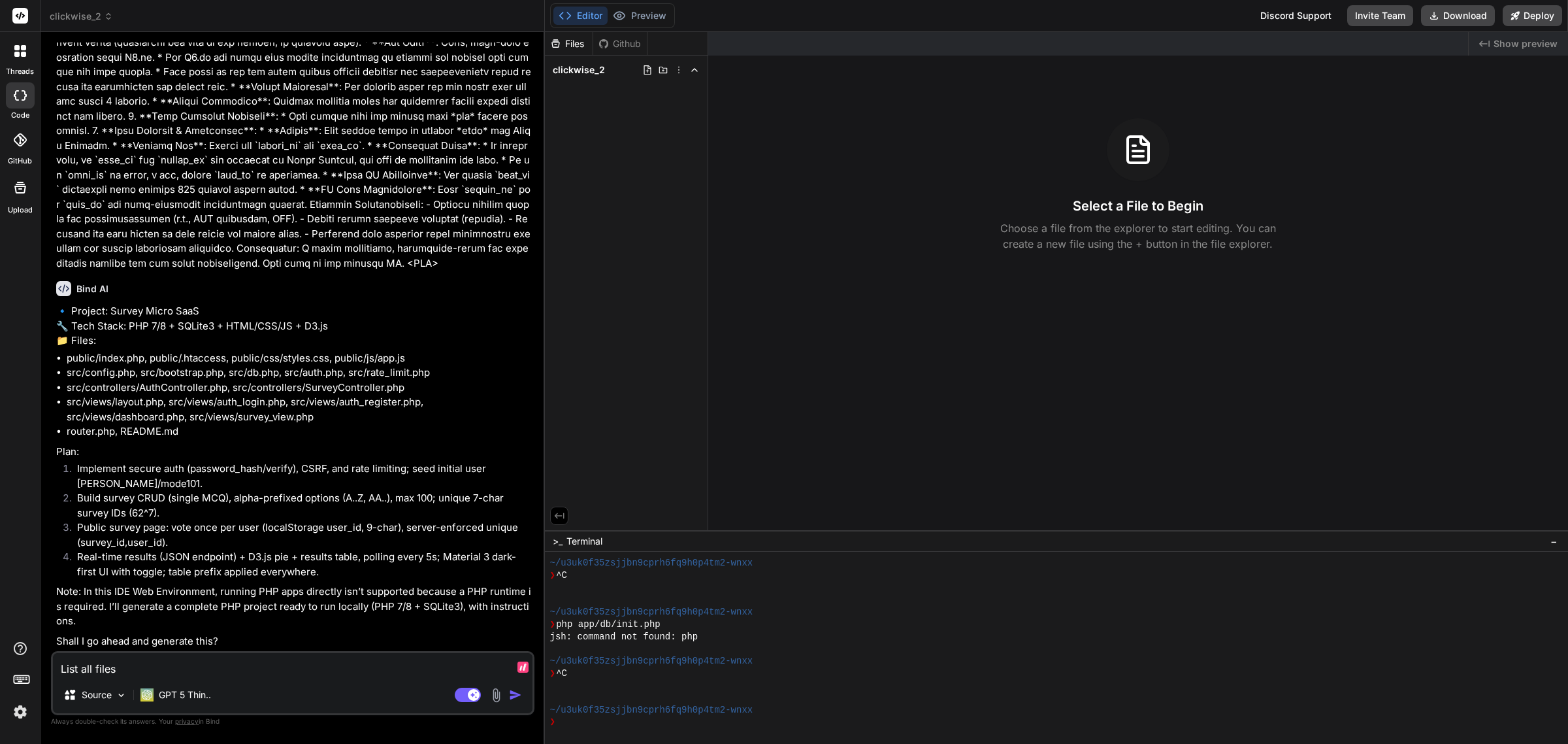
type textarea "x"
type textarea "List all files,"
type textarea "x"
type textarea "List all files, w"
type textarea "x"
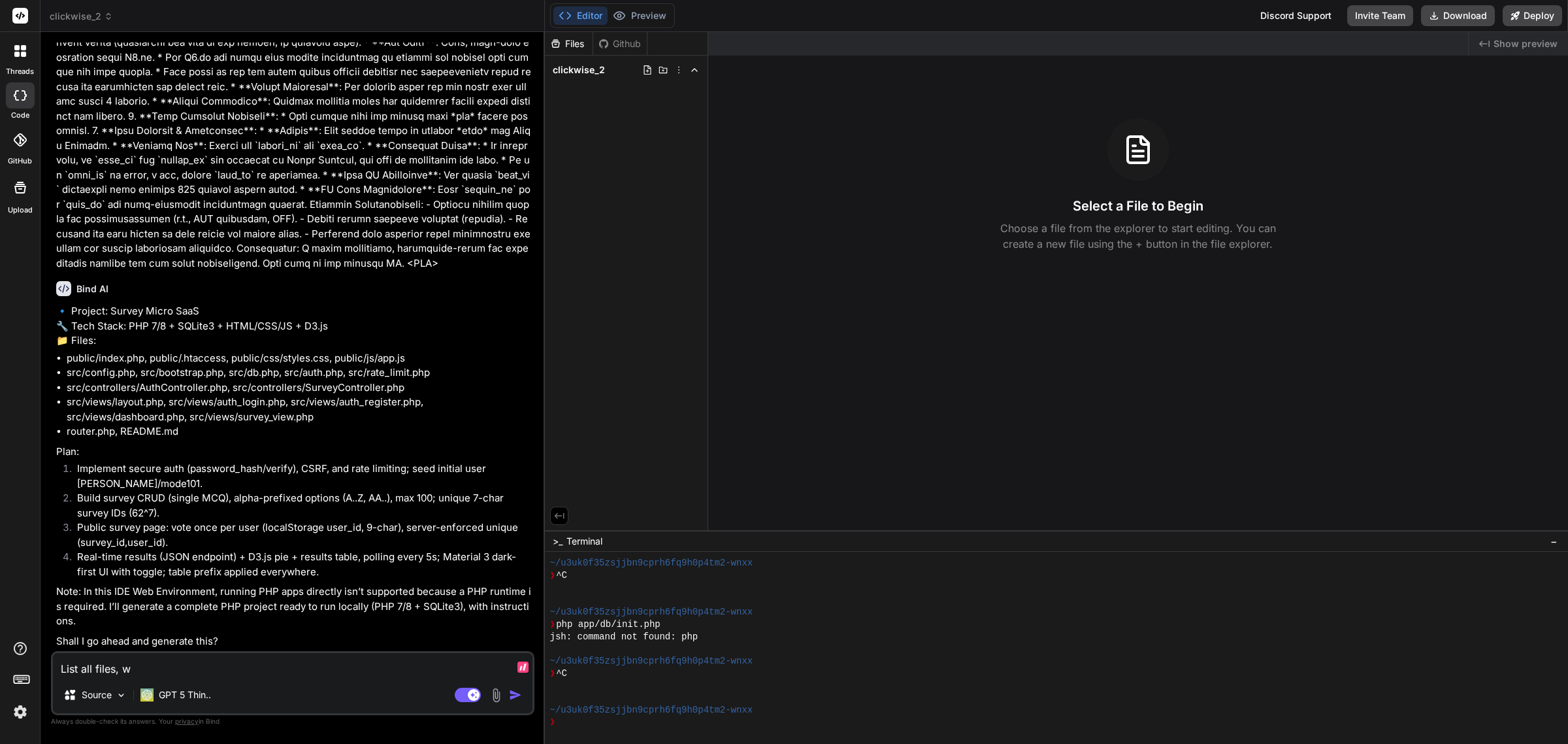
type textarea "List all files, wh"
type textarea "x"
type textarea "List all files, wha"
type textarea "x"
type textarea "List all files, what"
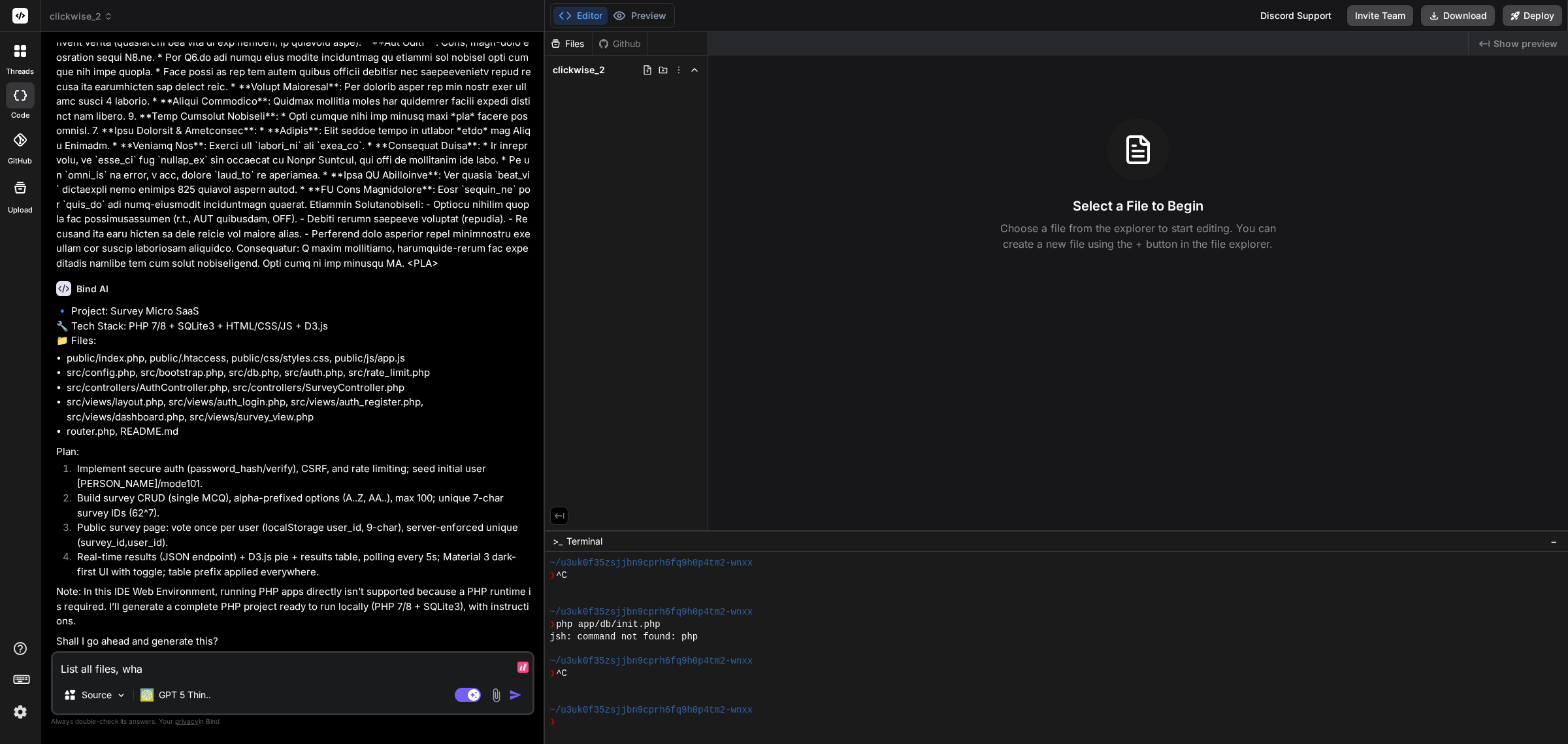
type textarea "x"
type textarea "List all files, what"
type textarea "x"
type textarea "List all files, what"
type textarea "x"
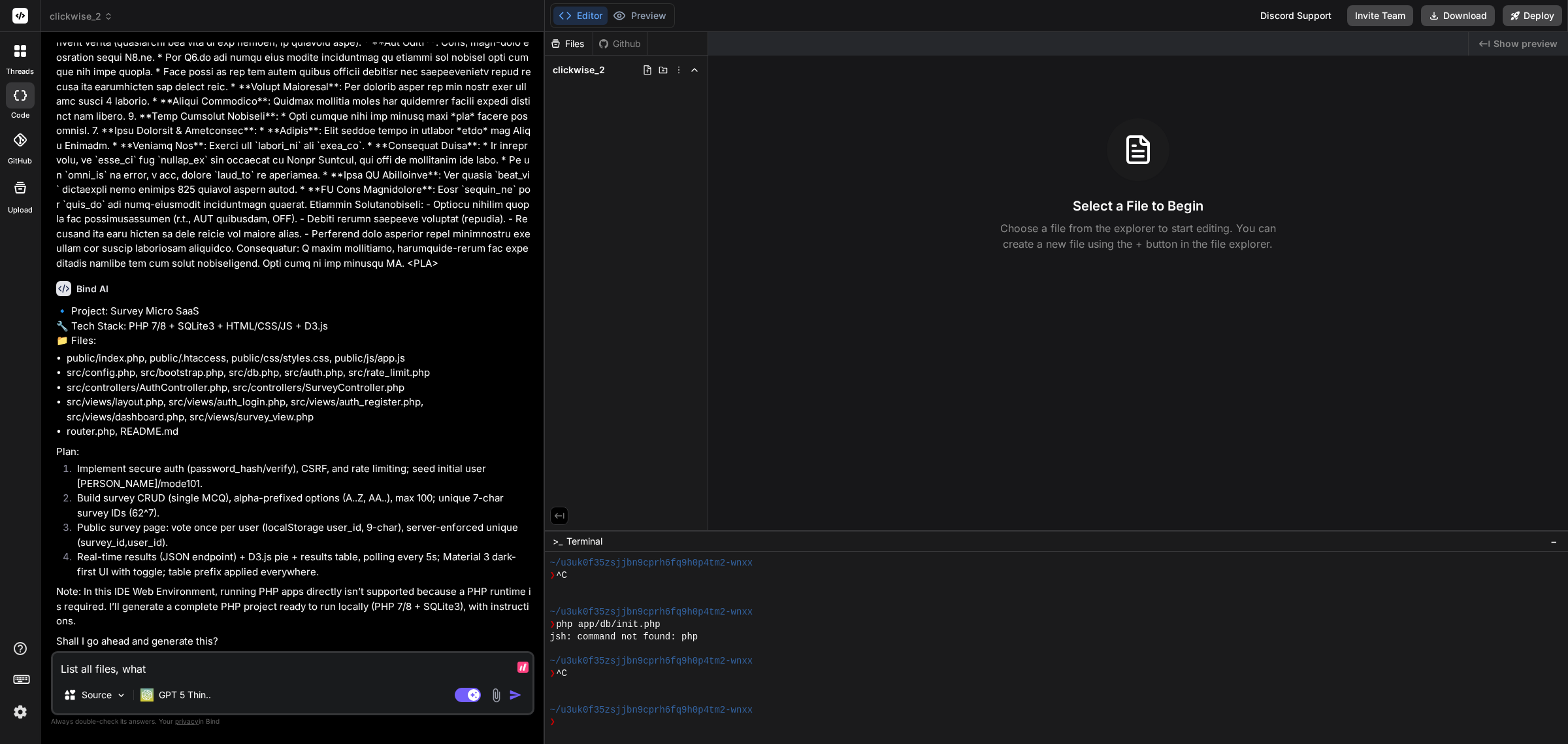
type textarea "List all files, wha"
type textarea "x"
type textarea "List all files, wh"
type textarea "x"
type textarea "List all files, w"
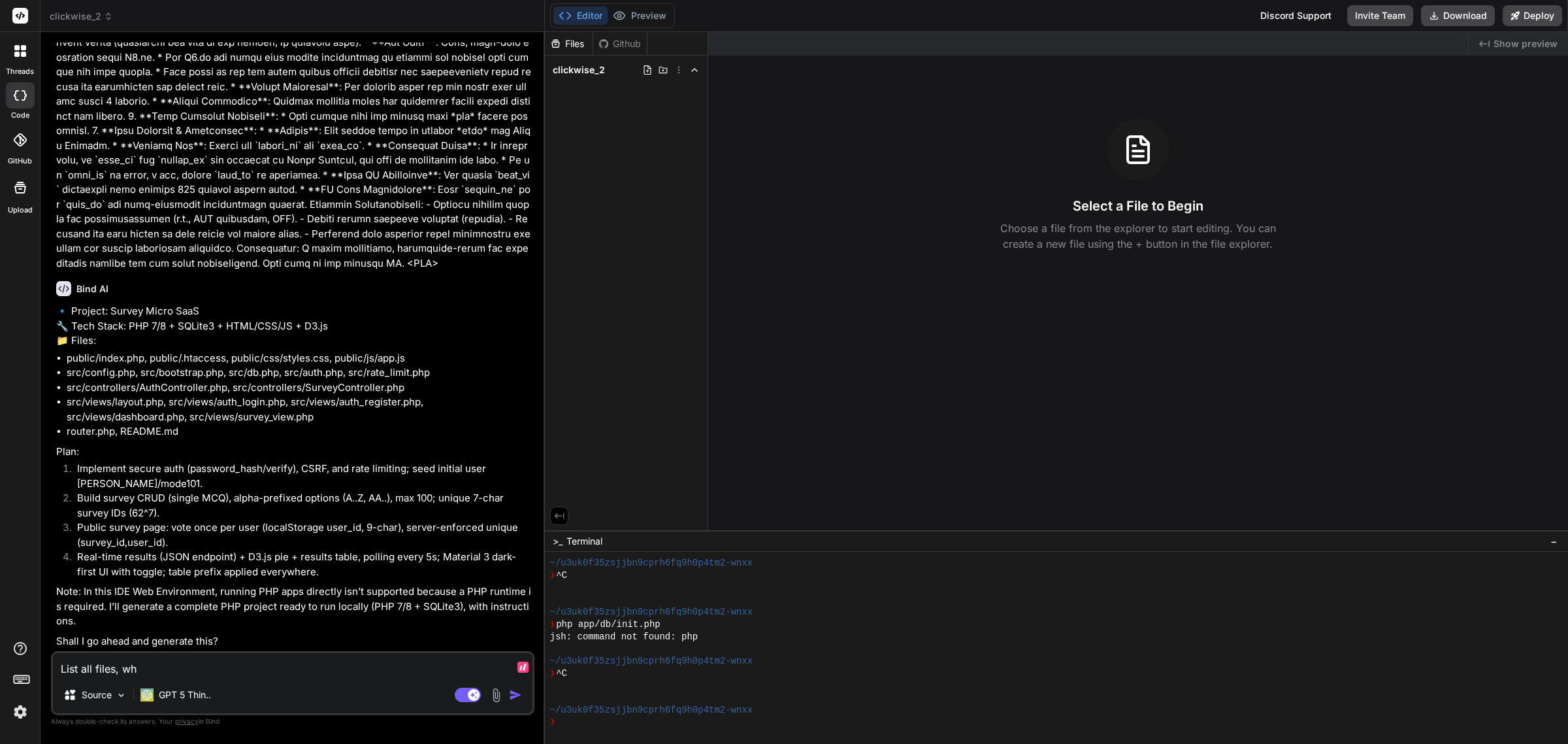
type textarea "x"
type textarea "List all files,"
type textarea "x"
type textarea "List all files,"
type textarea "x"
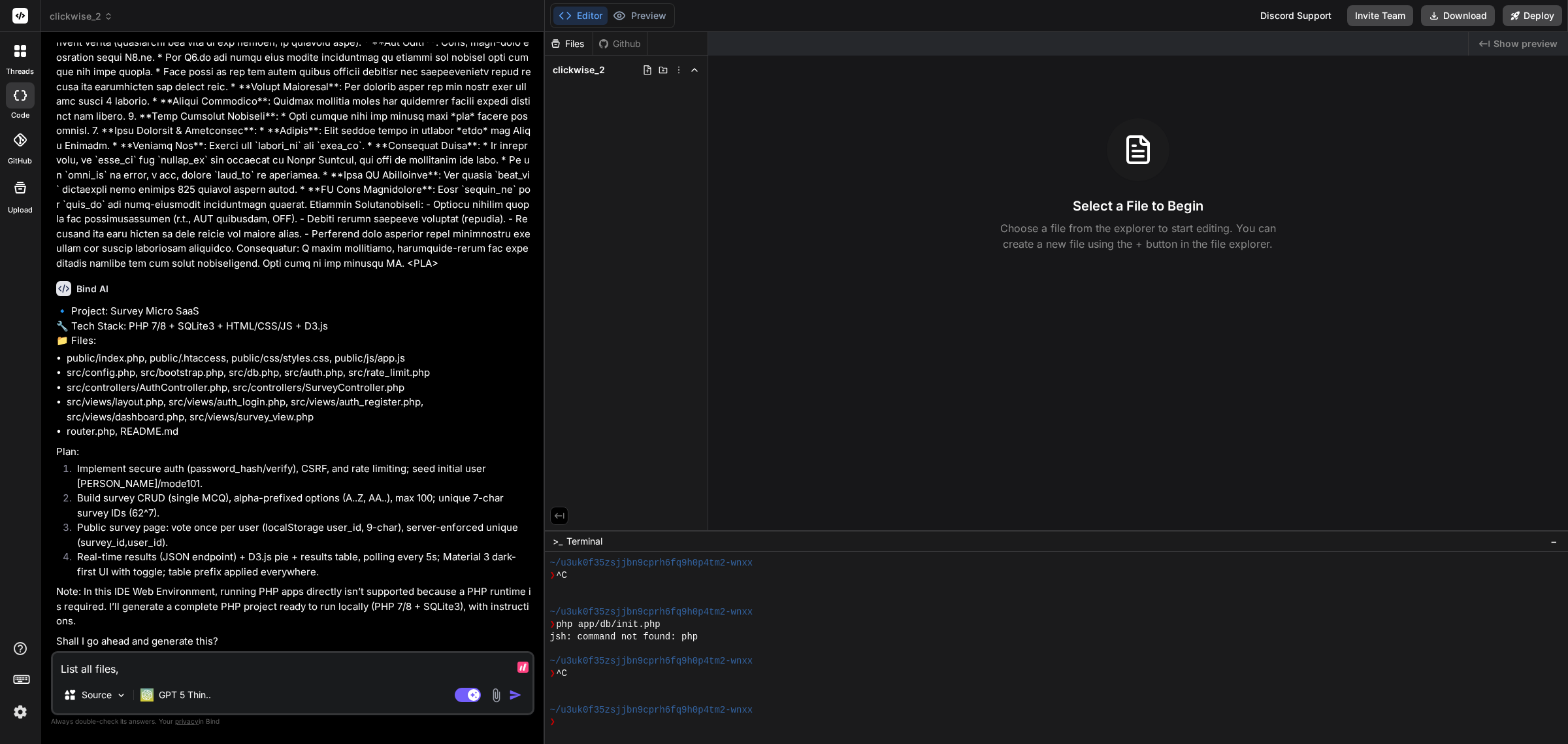
type textarea "List all files"
type textarea "x"
type textarea "List all file"
type textarea "x"
type textarea "List all fil"
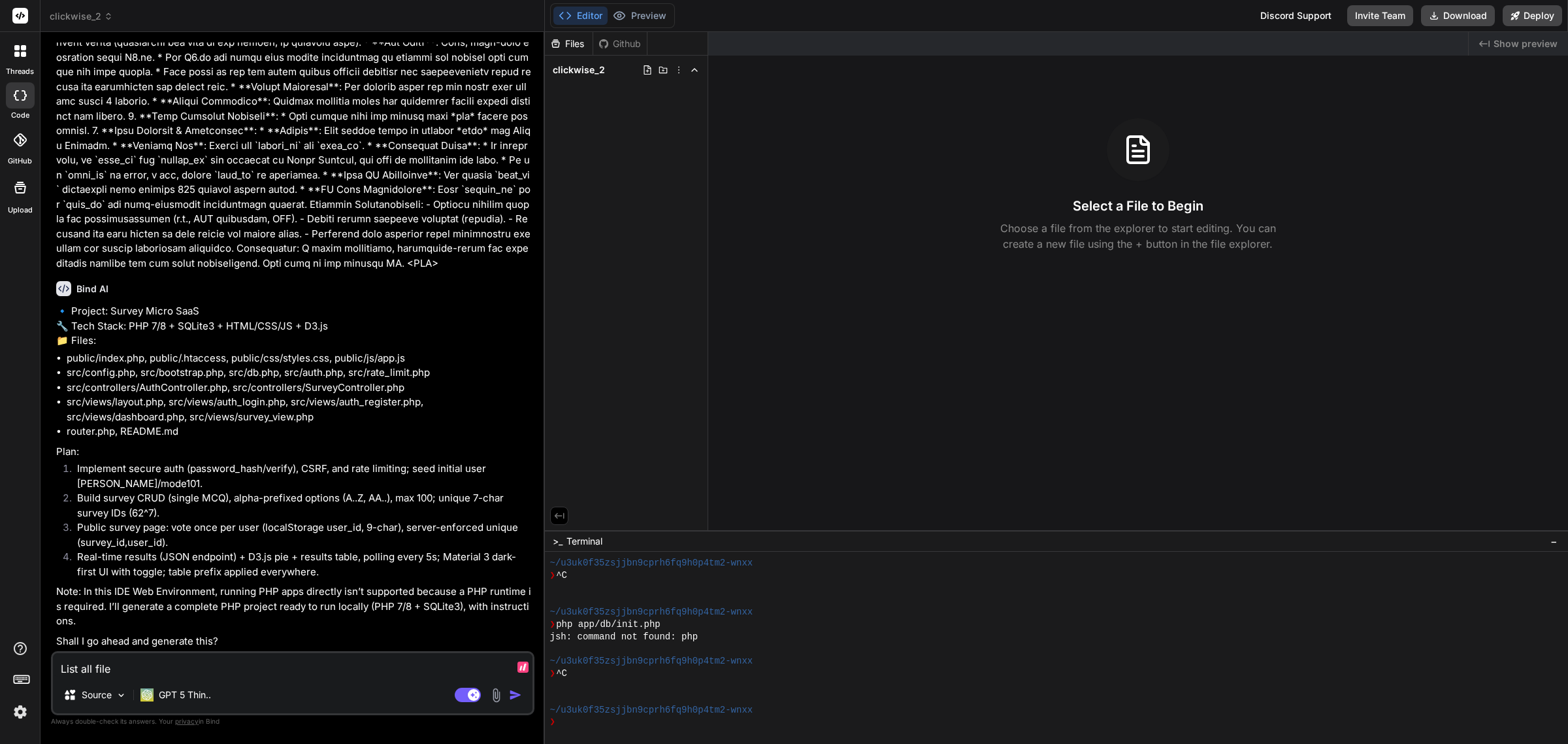
type textarea "x"
type textarea "List all file"
type textarea "x"
type textarea "List all file"
type textarea "x"
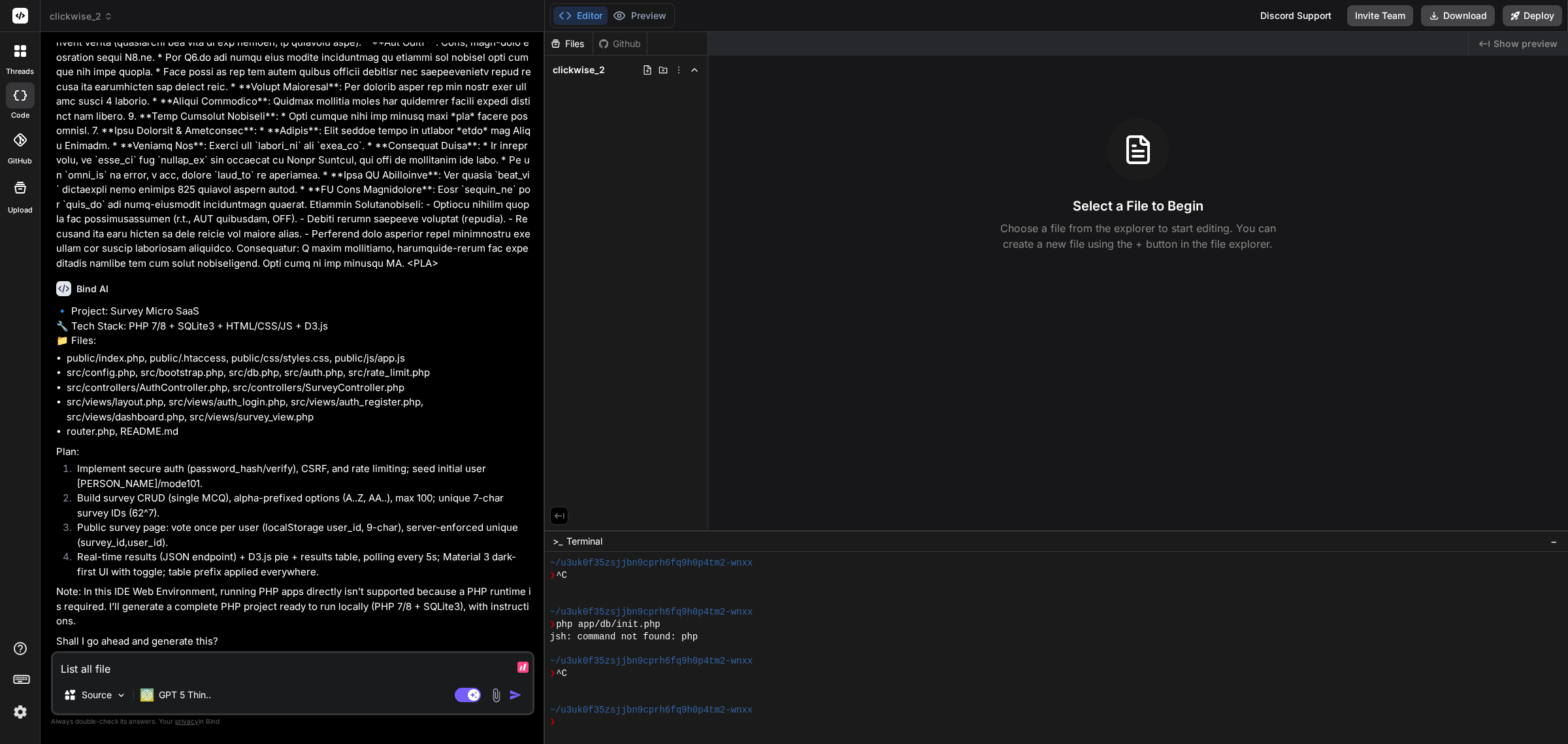
type textarea "List all file p"
type textarea "x"
type textarea "List all file pa"
type textarea "x"
type textarea "List all file pat"
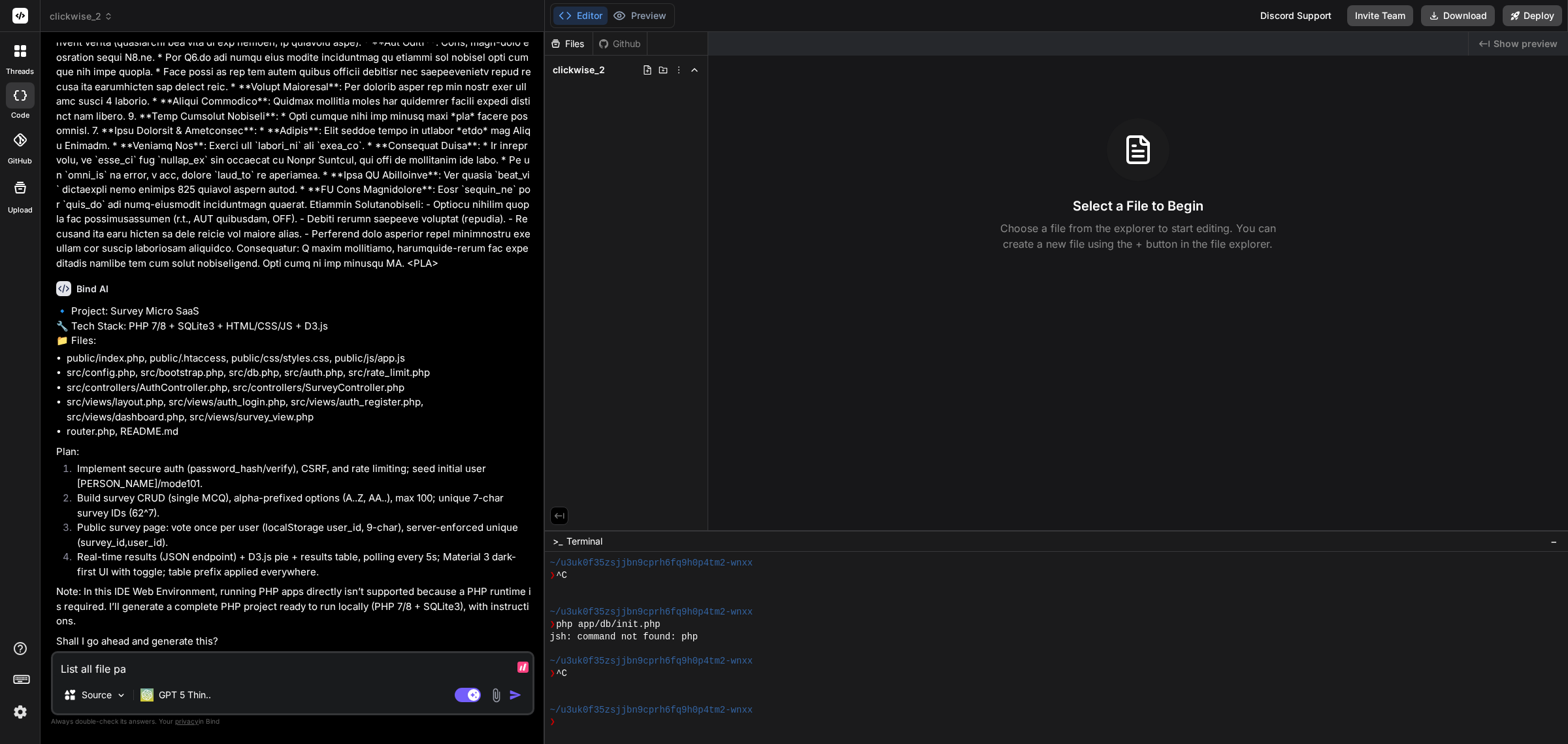
type textarea "x"
type textarea "List all file path"
type textarea "x"
type textarea "List all file paths"
type textarea "x"
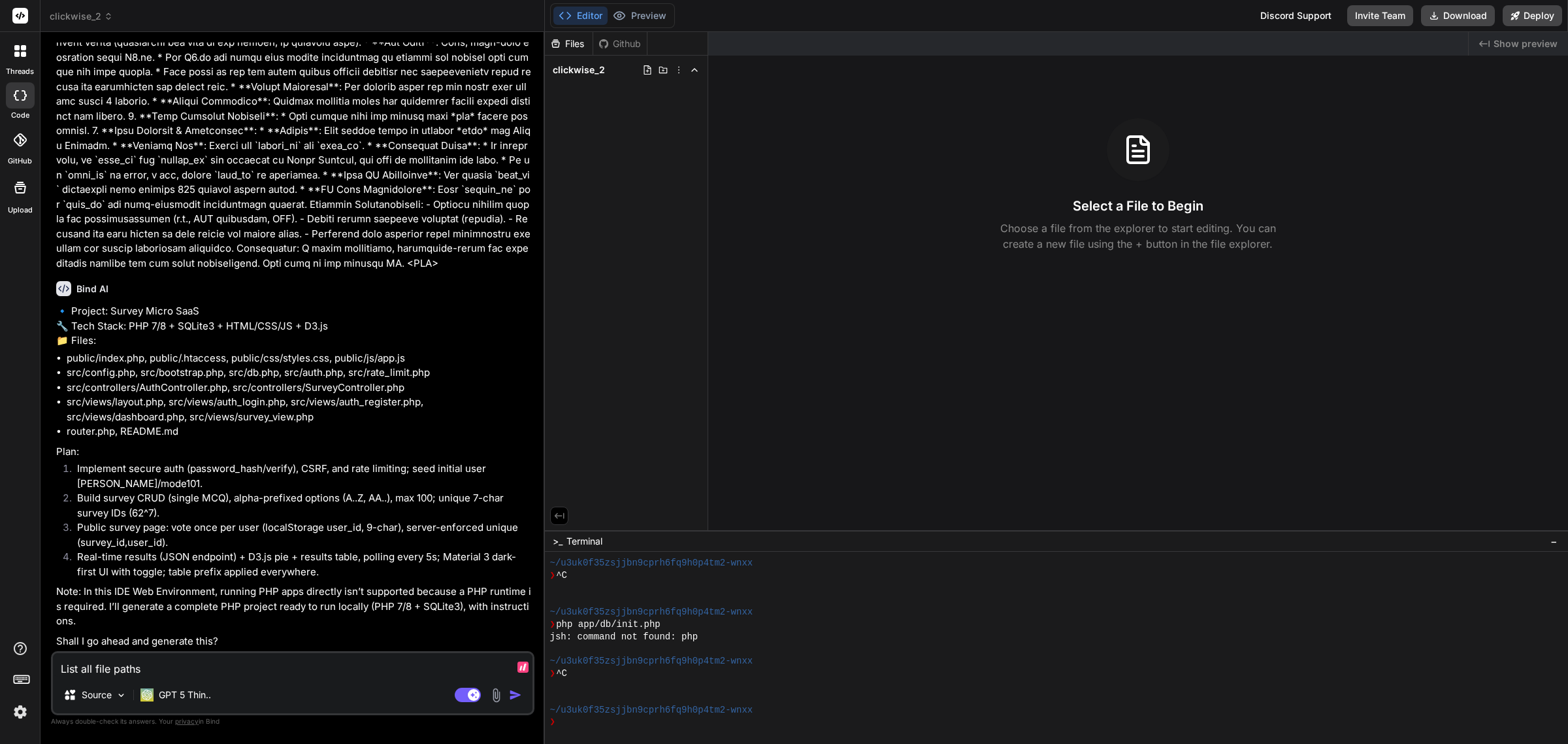
type textarea "List all file paths,"
type textarea "x"
type textarea "List all file paths,"
type textarea "x"
type textarea "List all file paths, p"
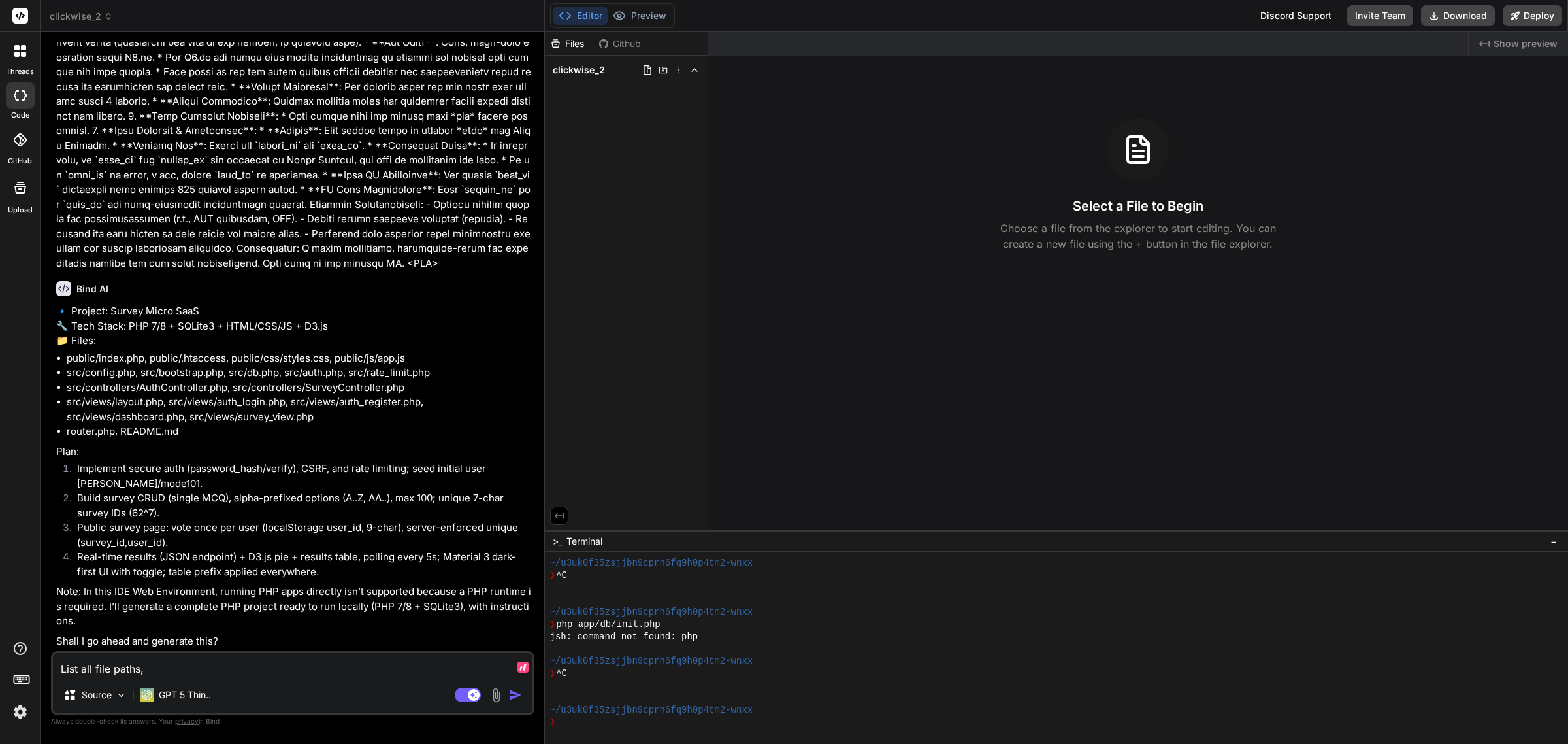
type textarea "x"
type textarea "List all file paths, pf"
type textarea "x"
type textarea "List all file paths, pfi"
type textarea "x"
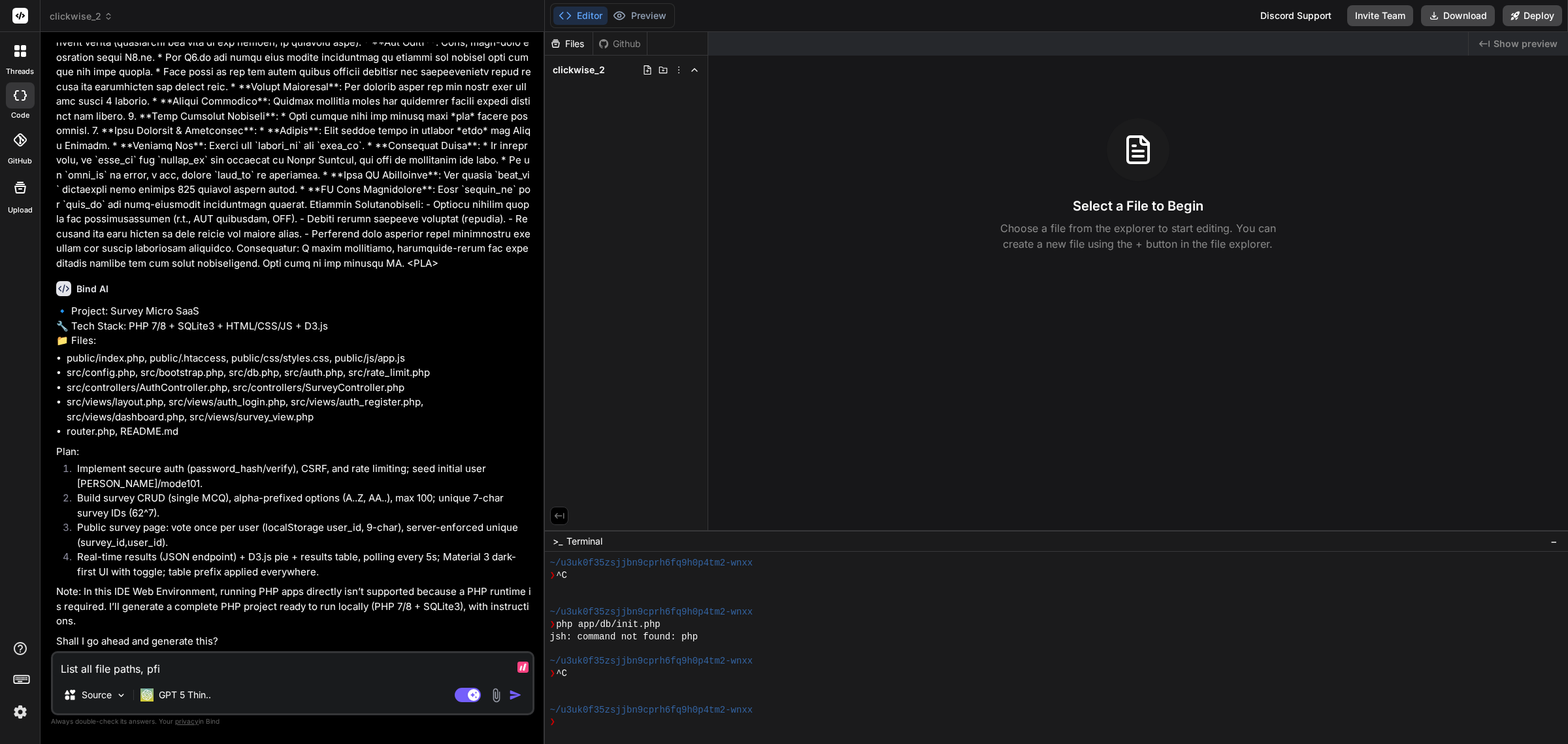
type textarea "List all file paths, pf"
type textarea "x"
type textarea "List all file paths, p"
type textarea "x"
type textarea "List all file paths,"
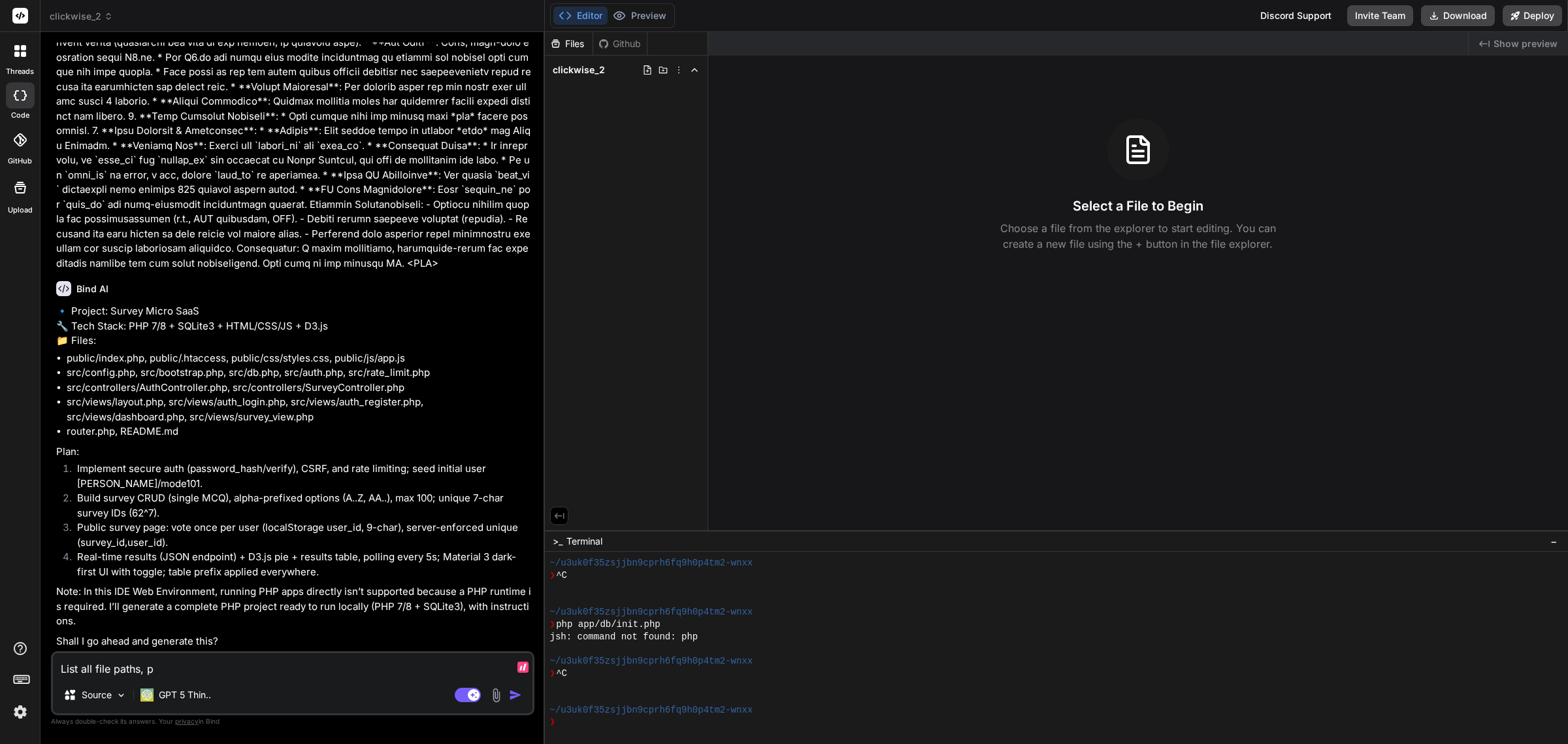
type textarea "x"
type textarea "List all file paths, f"
type textarea "x"
type textarea "List all file paths, fi"
type textarea "x"
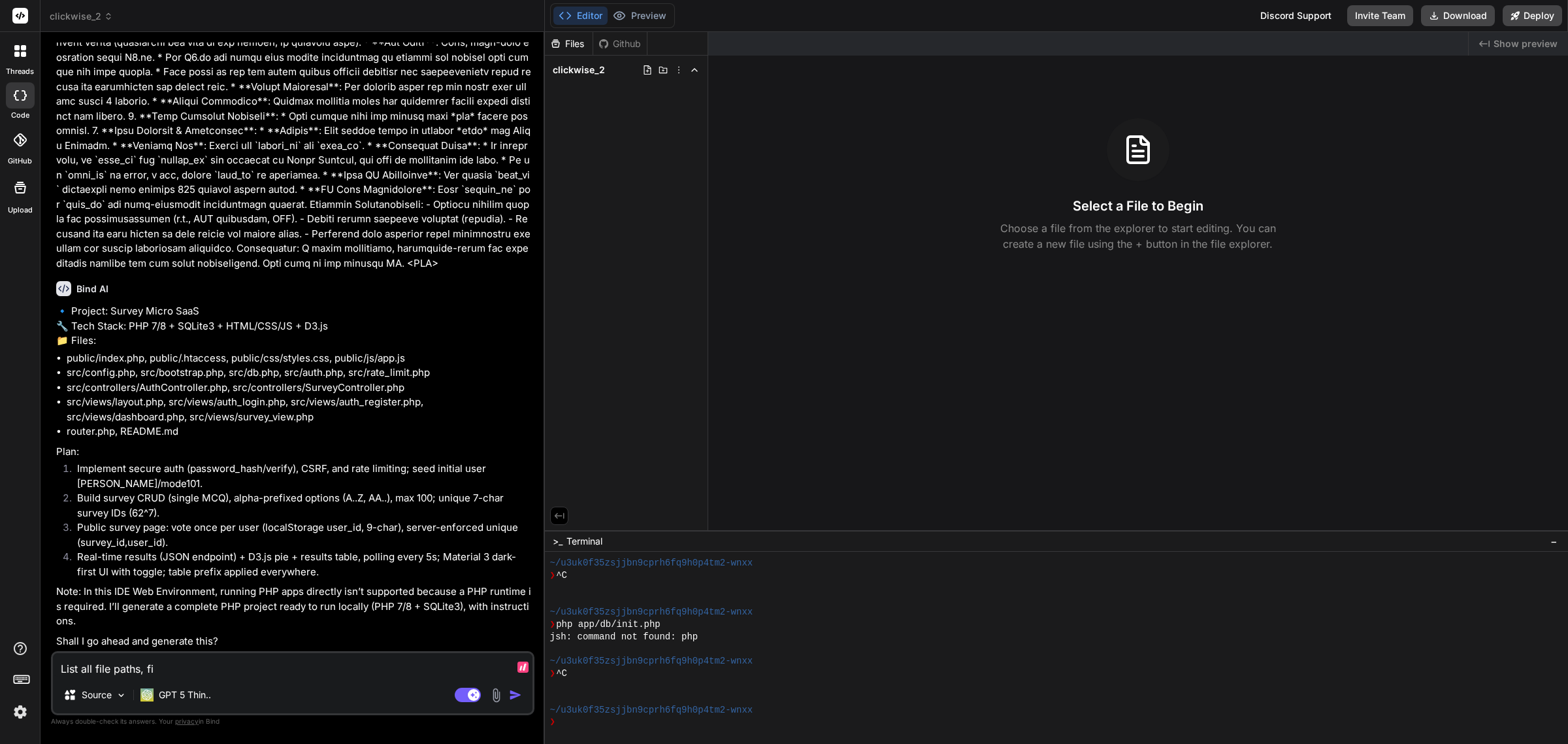
type textarea "List all file paths, fil"
type textarea "x"
type textarea "List all file paths, file"
type textarea "x"
type textarea "List all file paths, file"
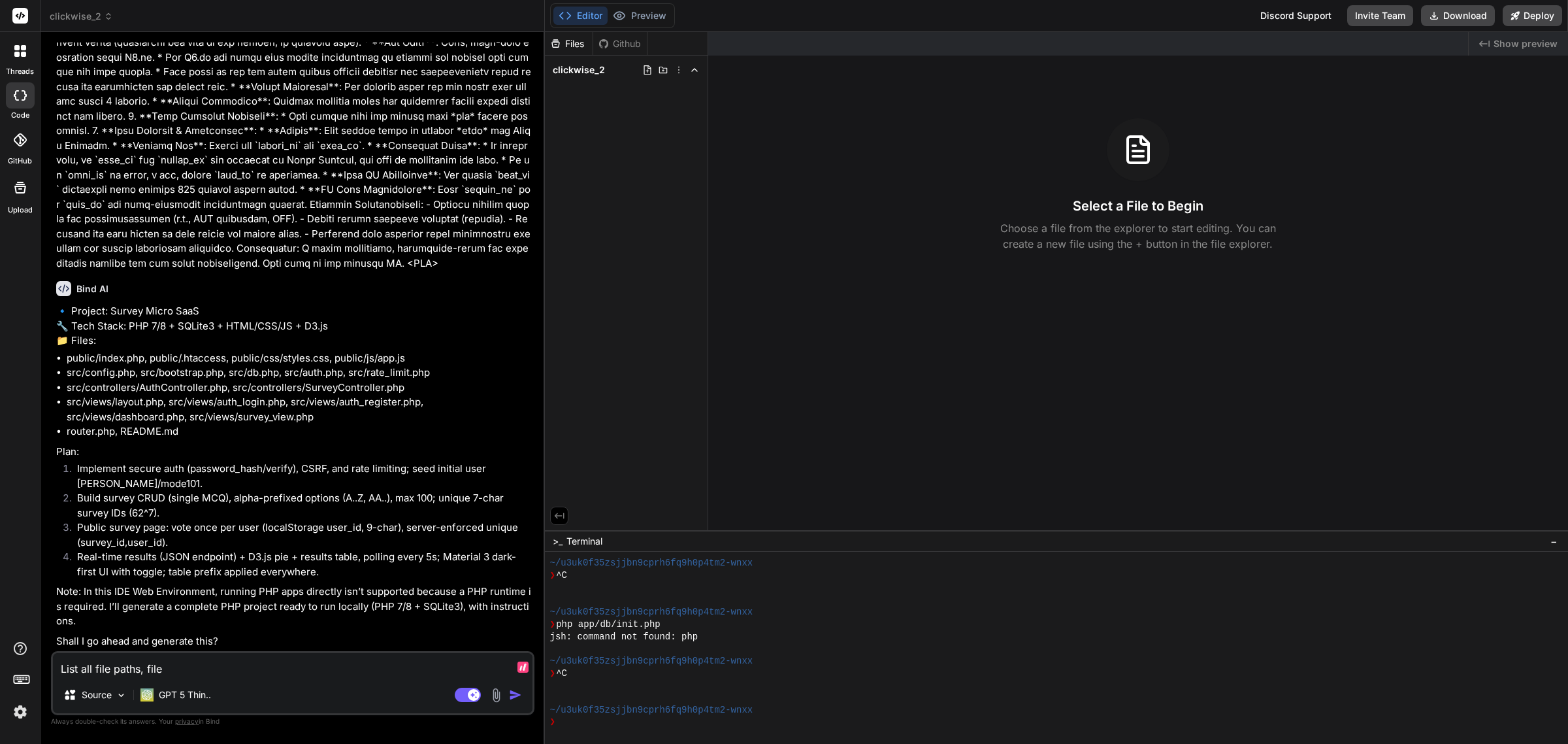
type textarea "x"
type textarea "List all file paths, file n"
type textarea "x"
type textarea "List all file paths, file na"
type textarea "x"
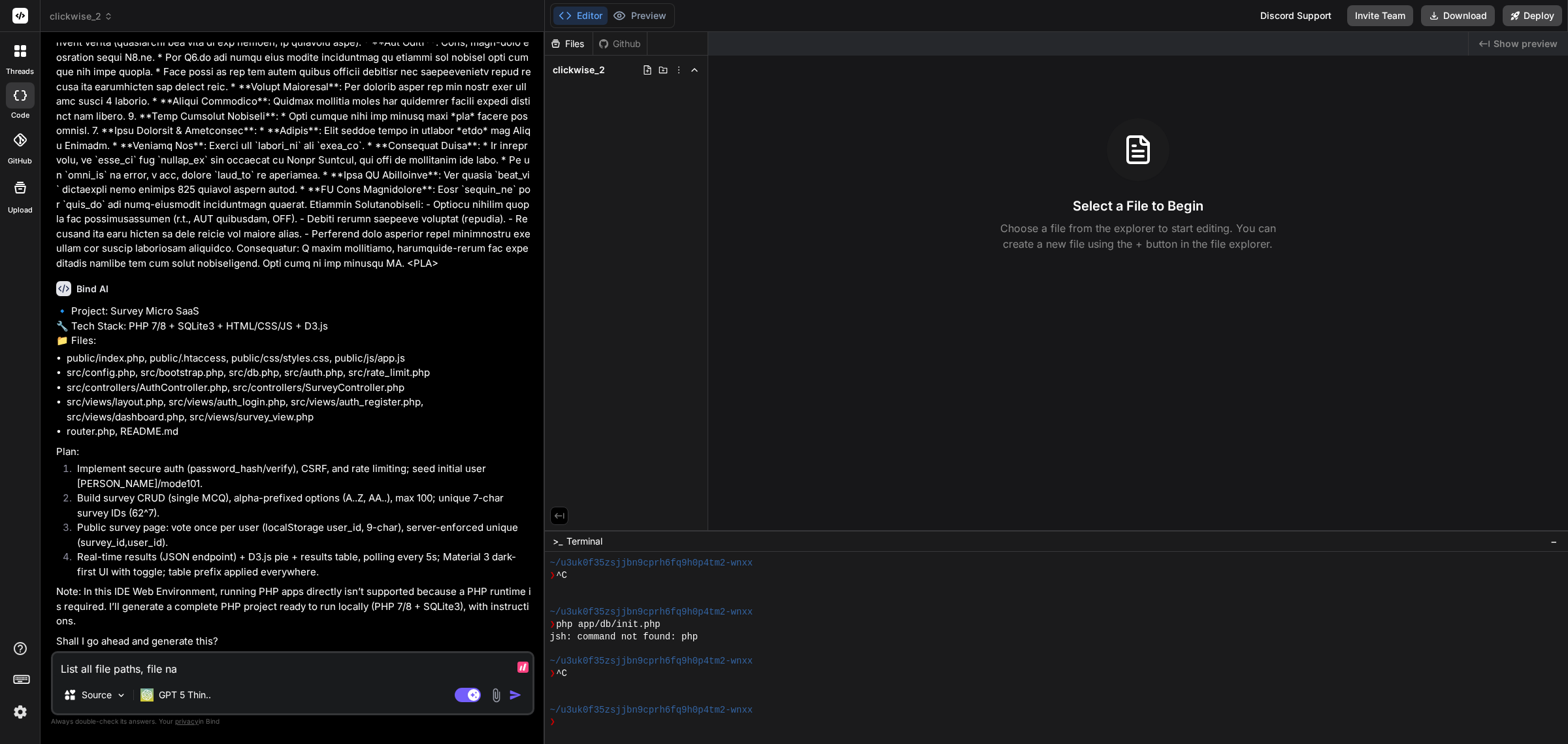
type textarea "List all file paths, file nam"
type textarea "x"
type textarea "List all file paths, file name"
type textarea "x"
type textarea "List all file paths, file names"
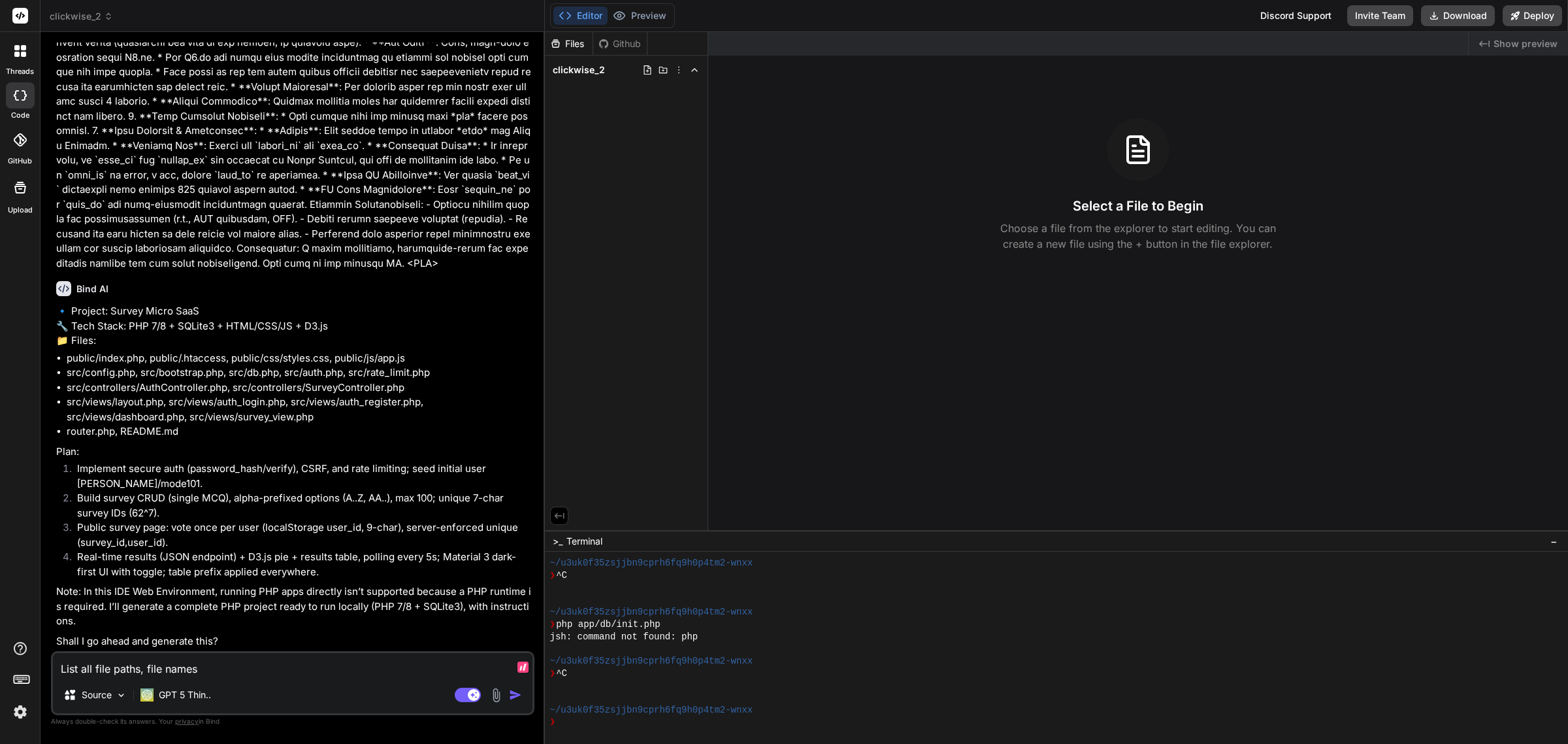
type textarea "x"
type textarea "List all file paths, file names,"
type textarea "x"
type textarea "List all file paths, file names,"
type textarea "x"
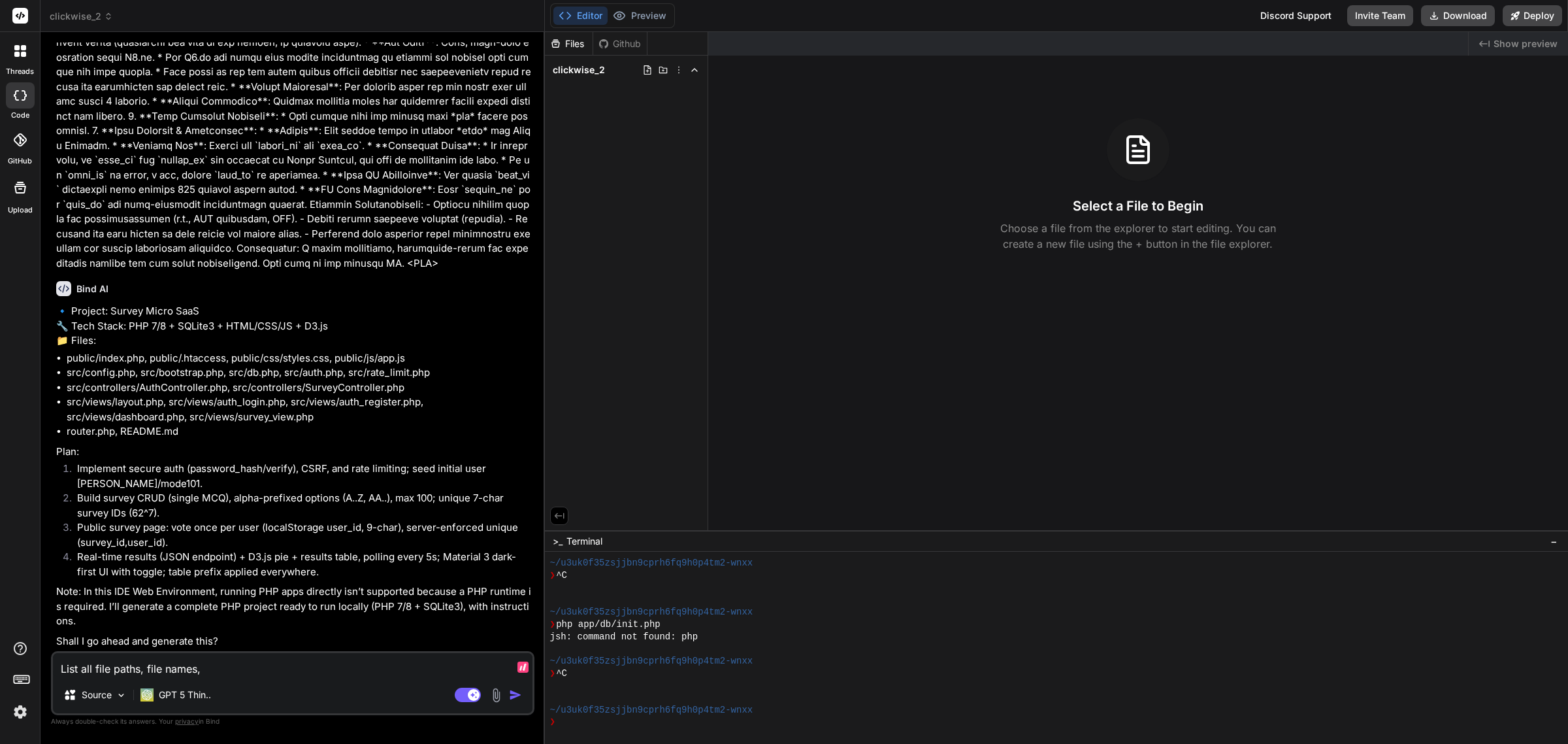
type textarea "List all file paths, file names, 3"
type textarea "x"
type textarea "List all file paths, file names, 3"
type textarea "x"
type textarea "List all file paths, file names, 3"
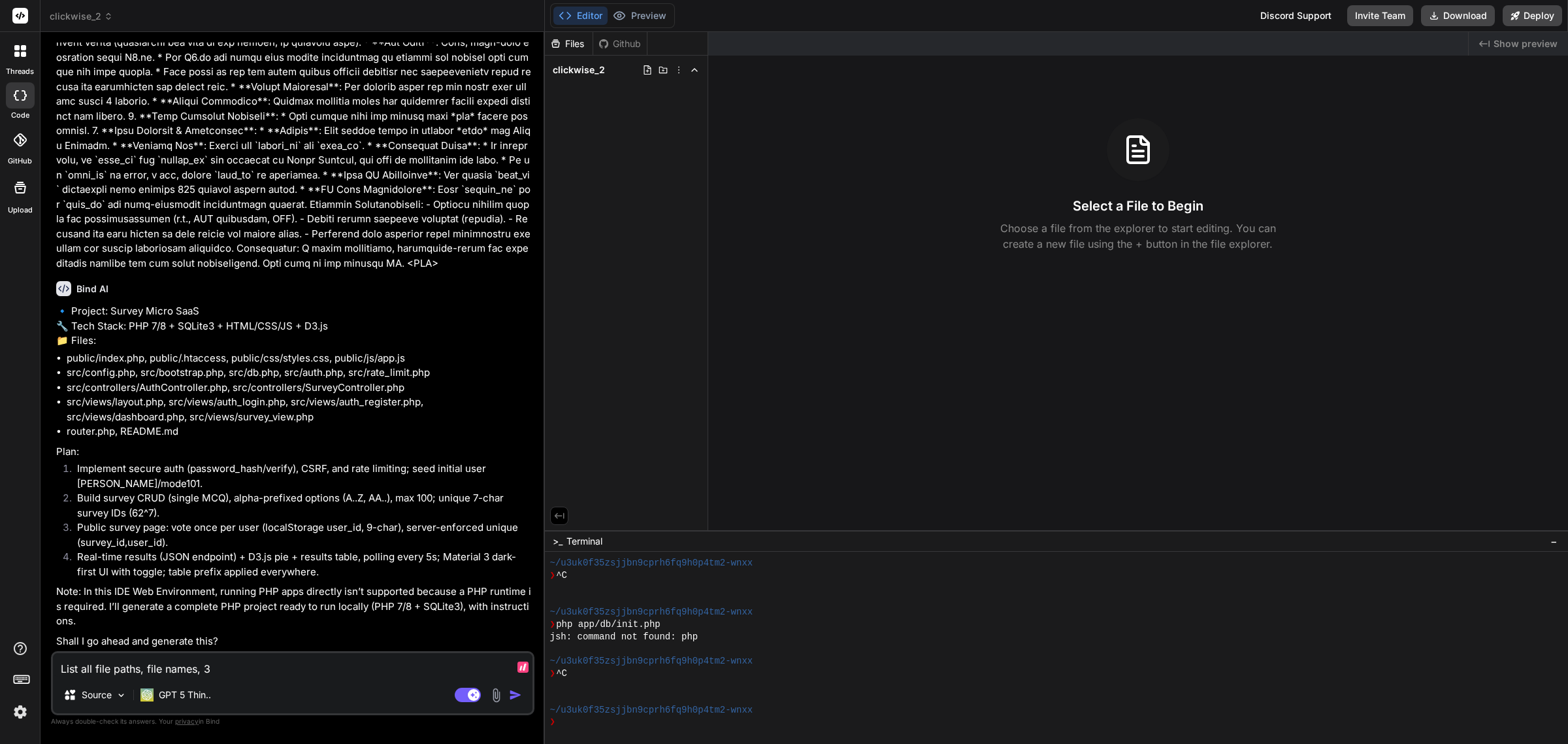
type textarea "x"
type textarea "List all file paths, file names,"
type textarea "x"
type textarea "List all file paths, file names, f"
type textarea "x"
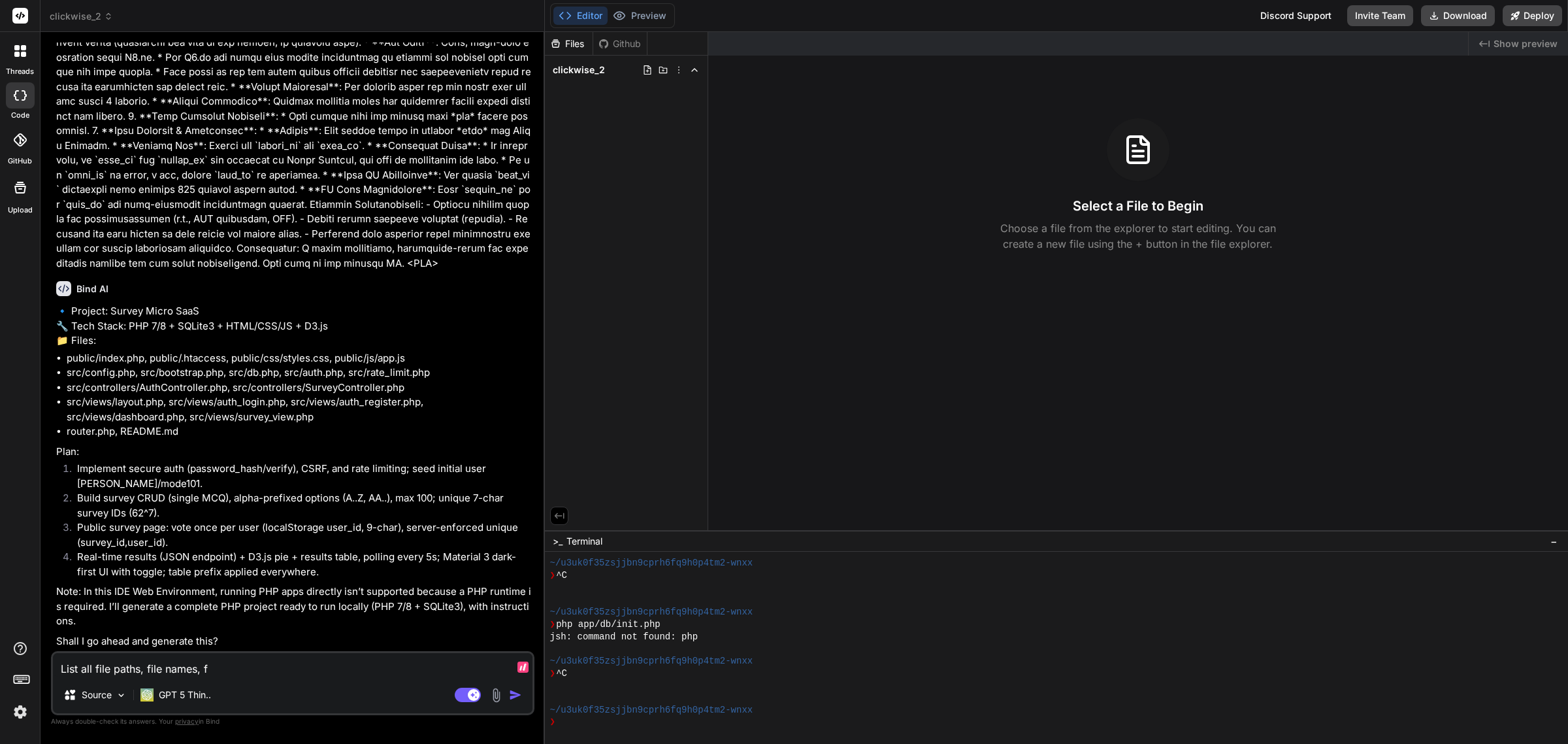
type textarea "List all file paths, file names, fu"
type textarea "x"
type textarea "List all file paths, file names, fun"
type textarea "x"
type textarea "List all file paths, file names, func"
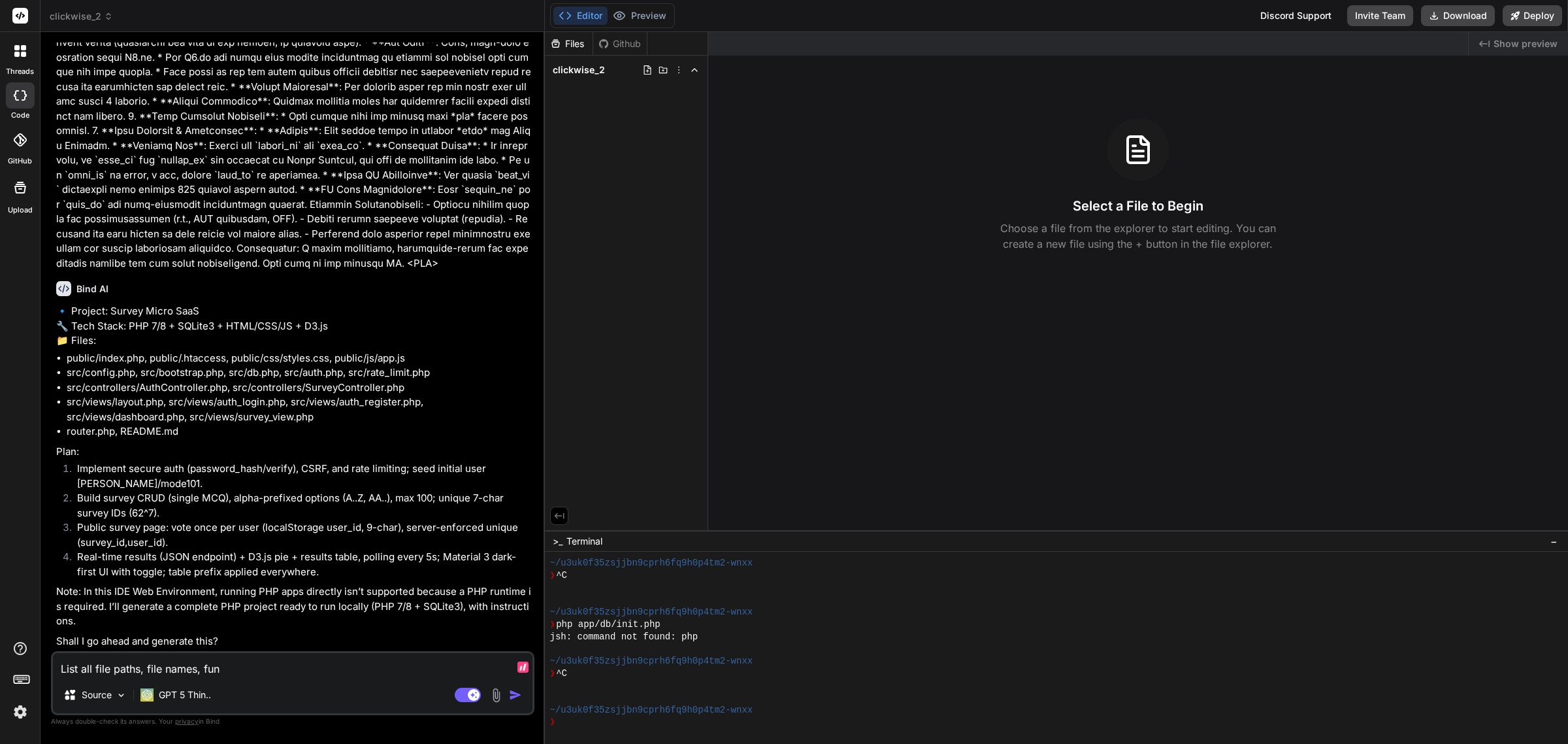
type textarea "x"
type textarea "List all file paths, file names, functi"
type textarea "x"
type textarea "List all file paths, file names, functio"
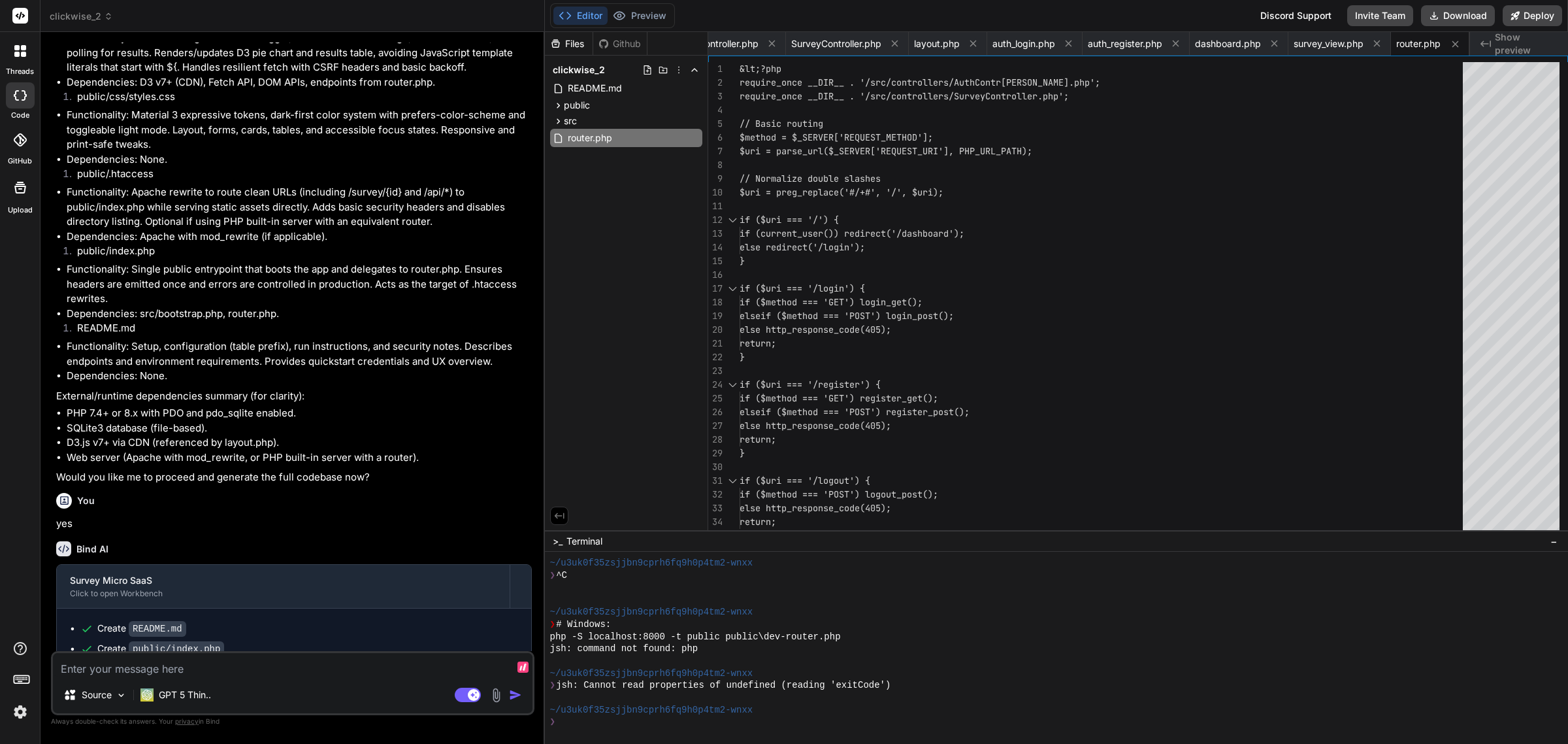
scroll to position [2676, 0]
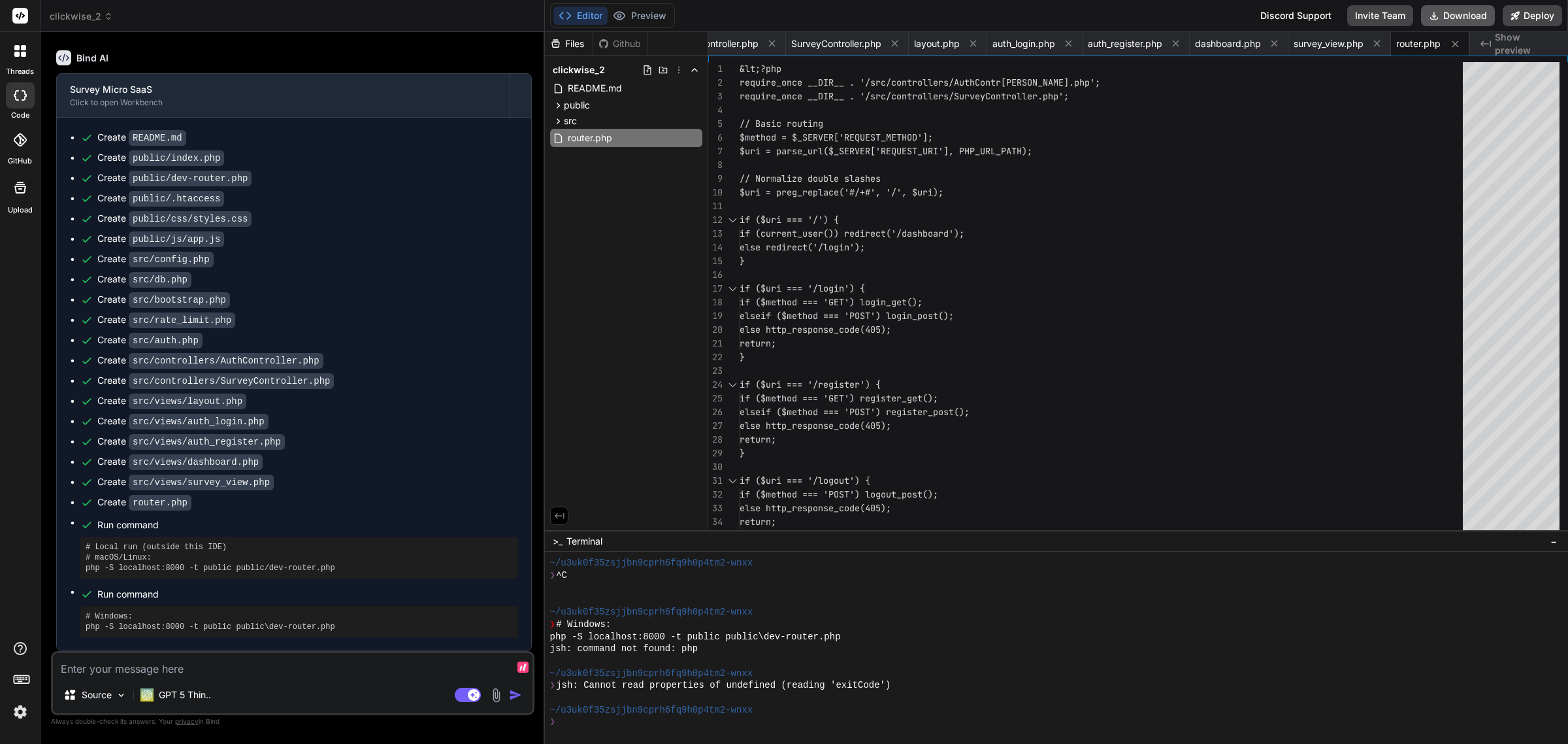
click at [1458, 10] on button "Download" at bounding box center [1458, 15] width 74 height 21
drag, startPoint x: 331, startPoint y: 569, endPoint x: 223, endPoint y: 566, distance: 108.0
click at [223, 566] on pre "# Local run (outside this IDE) # macOS/Linux: php -S localhost:8000 -t public p…" at bounding box center [299, 557] width 428 height 32
copy pre "public/dev-router.php"
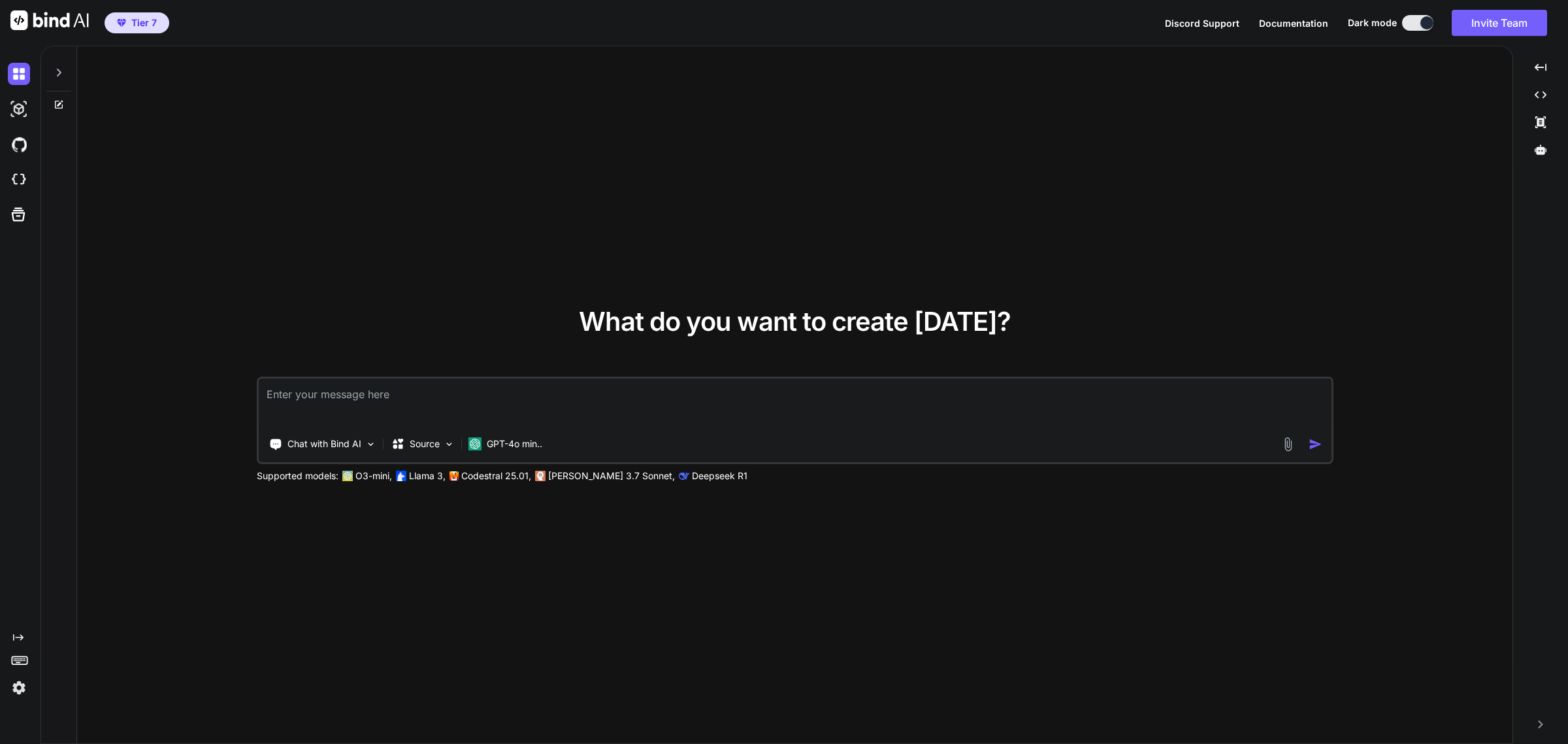
type textarea "x"
